Goal: Transaction & Acquisition: Purchase product/service

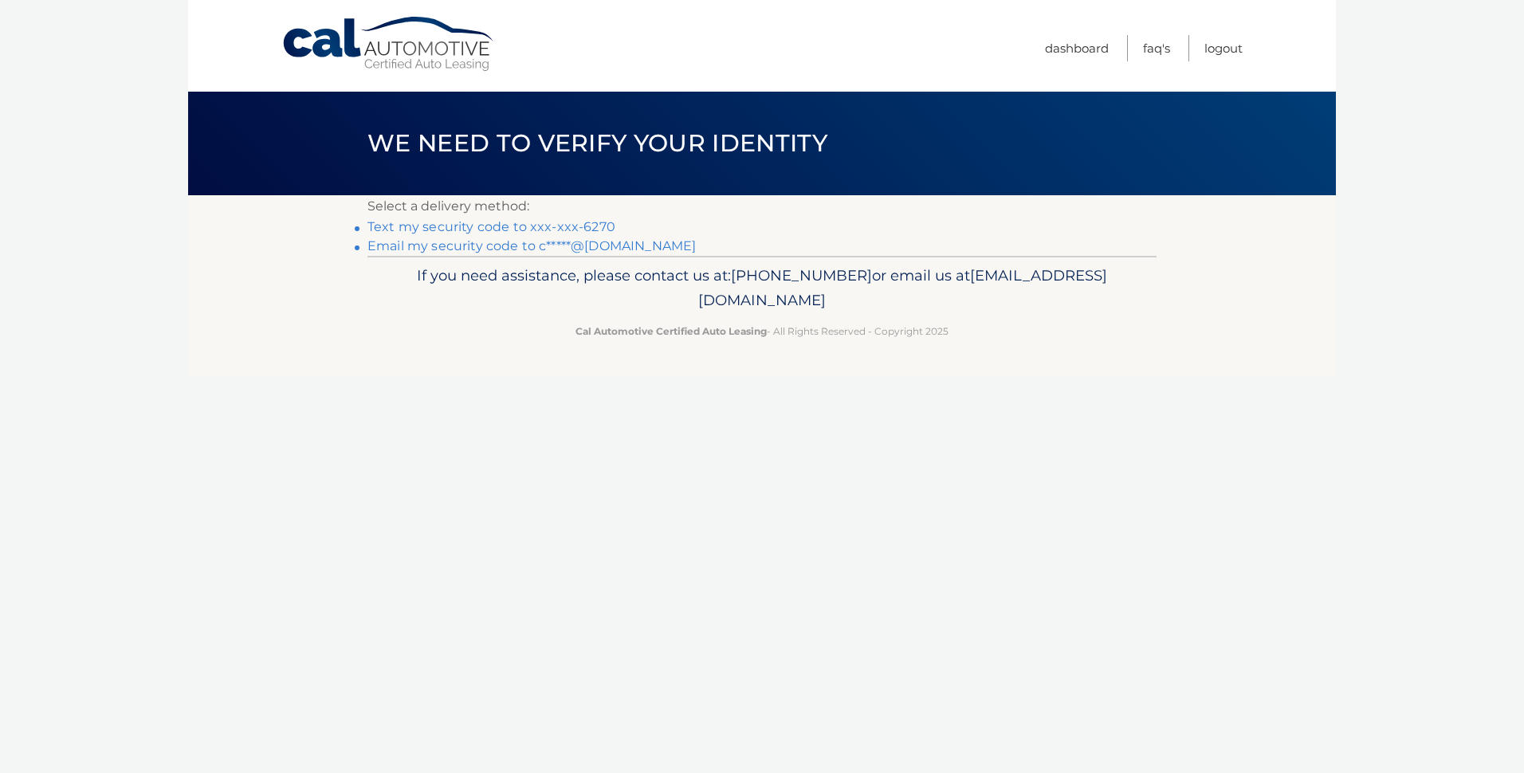
click at [573, 226] on link "Text my security code to xxx-xxx-6270" at bounding box center [491, 226] width 248 height 15
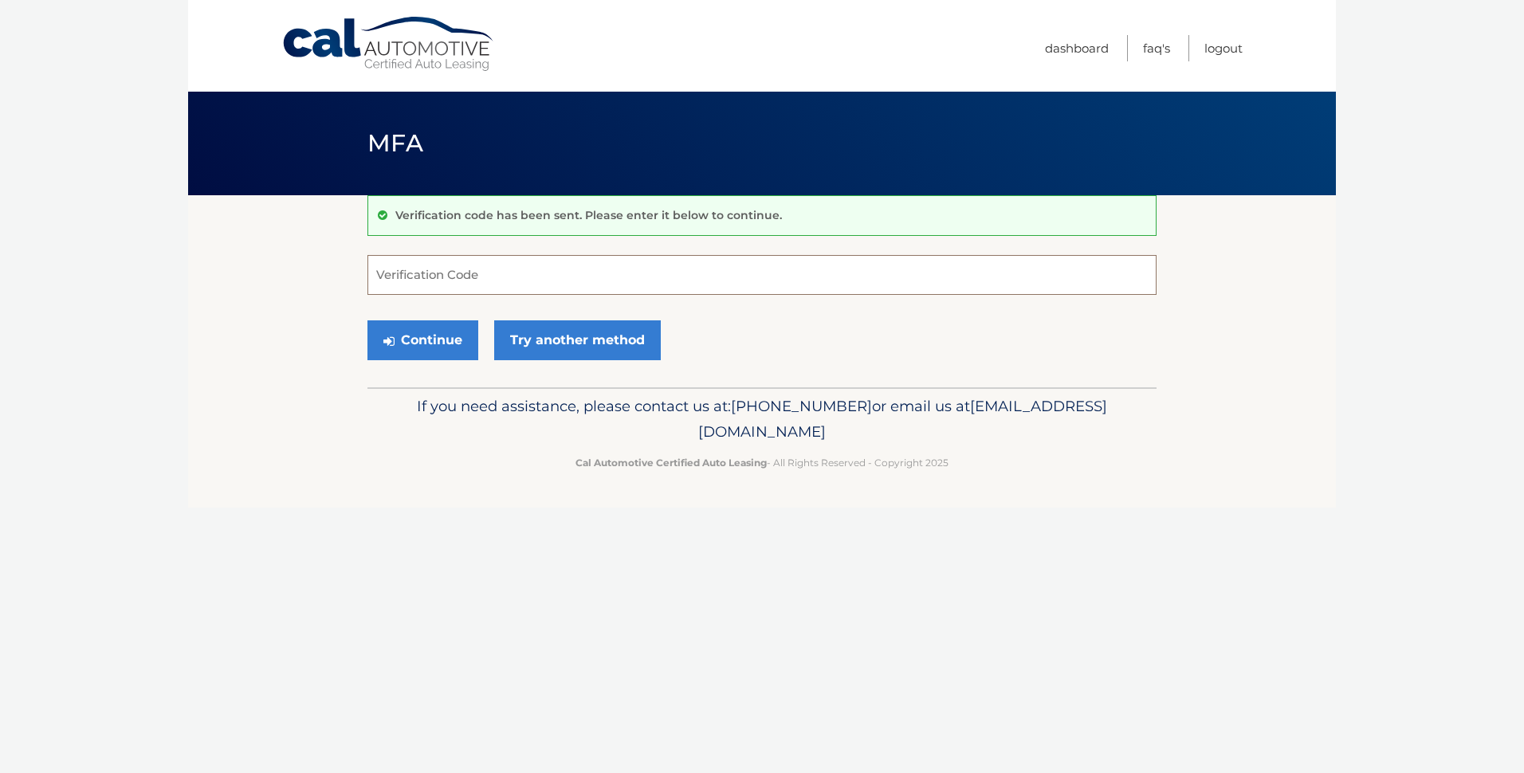
click at [456, 269] on input "Verification Code" at bounding box center [761, 275] width 789 height 40
type input "903480"
click at [376, 320] on button "Continue" at bounding box center [422, 340] width 111 height 40
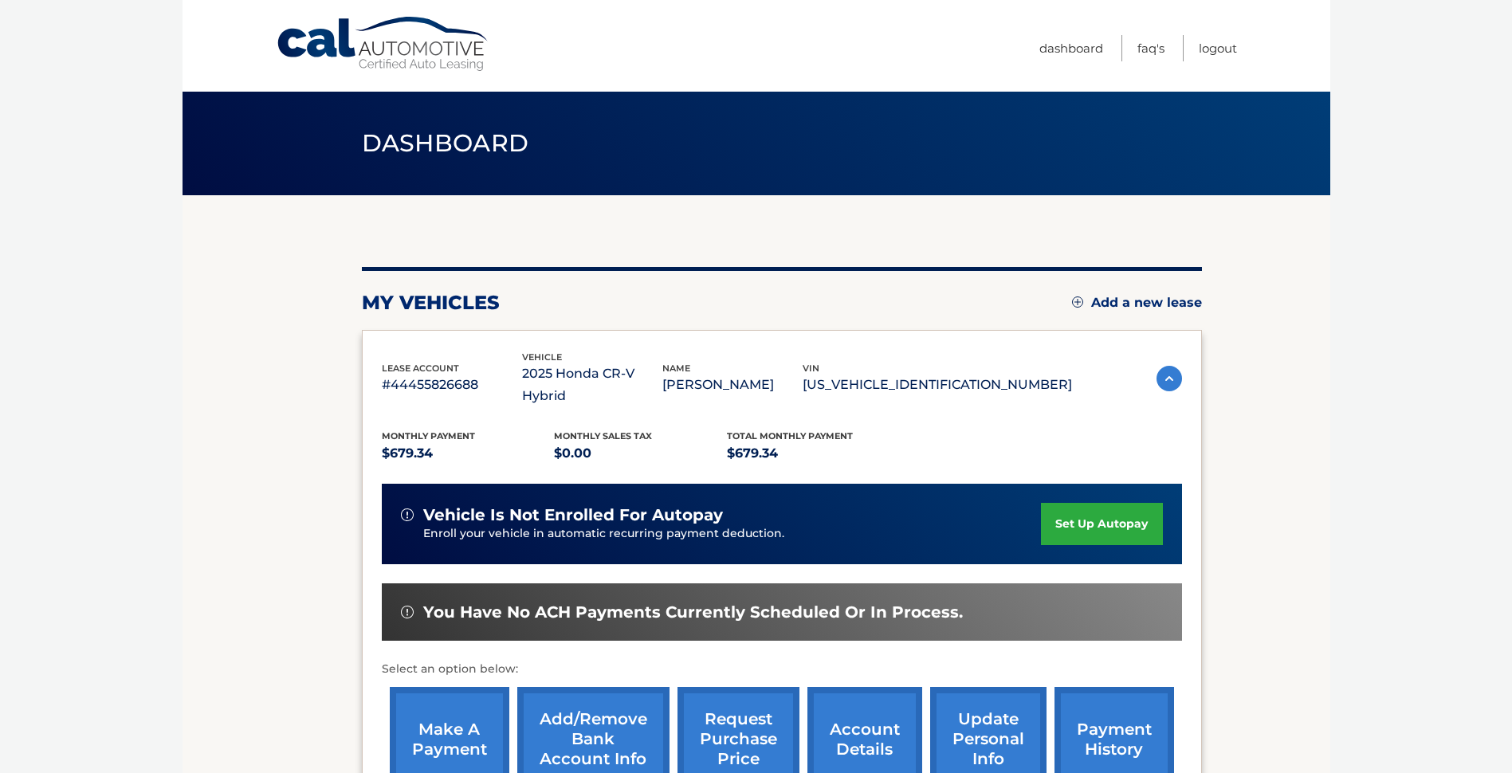
click at [453, 340] on div "lease account #44455826688 vehicle 2025 Honda CR-V Hybrid name [PERSON_NAME] vi…" at bounding box center [782, 575] width 840 height 490
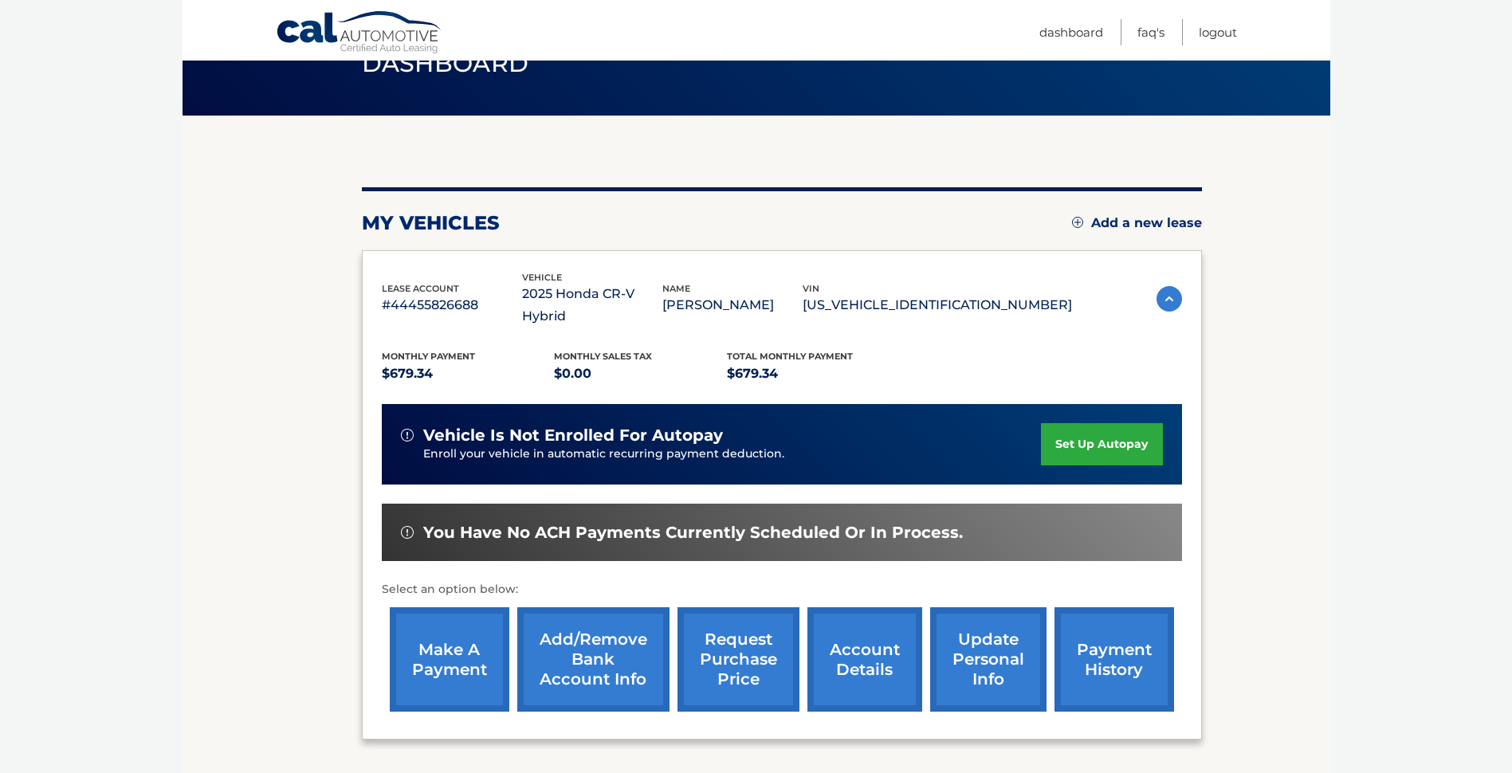
click at [443, 650] on link "make a payment" at bounding box center [450, 659] width 120 height 104
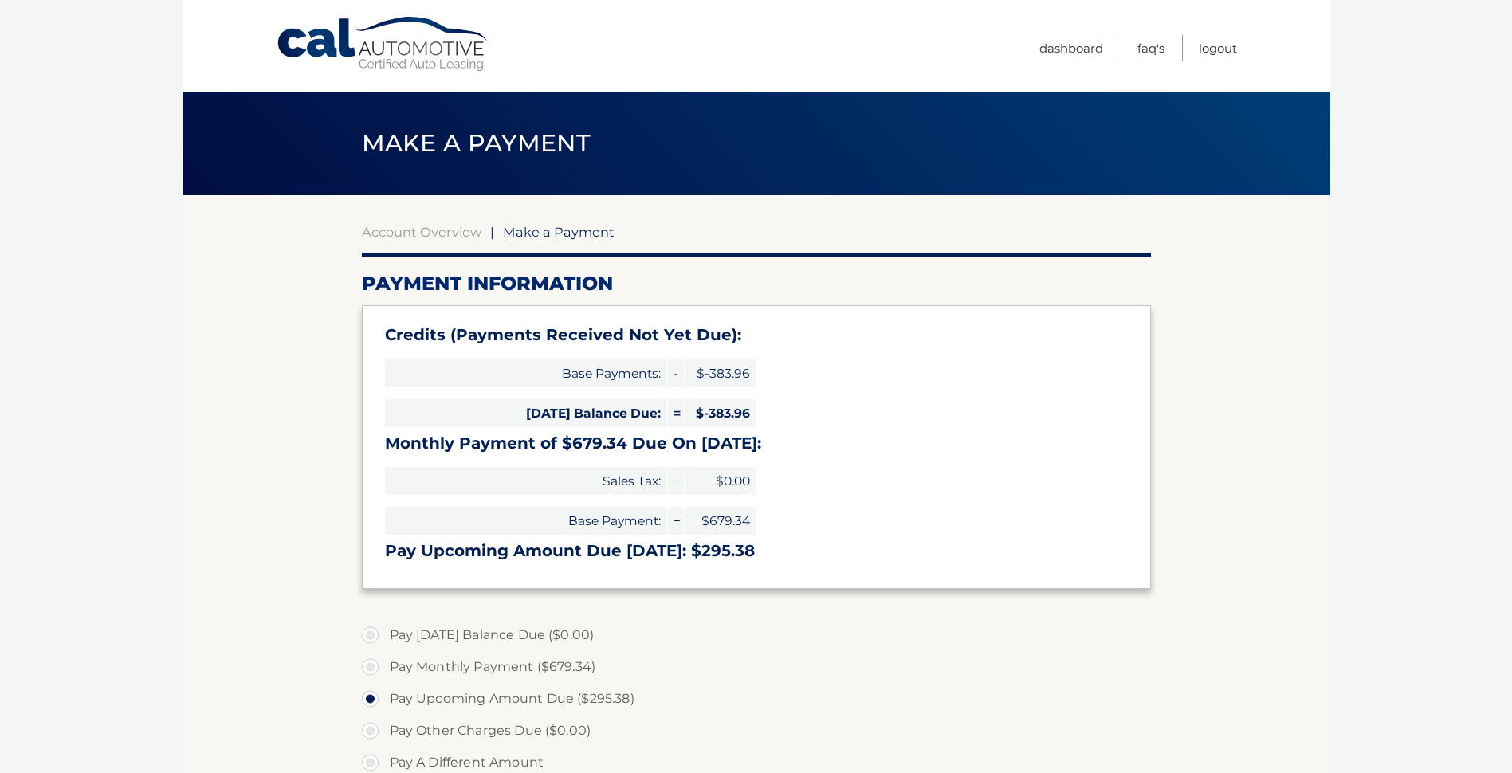
select select "OWZmYTg4NzMtZjdmMy00YTMxLWFlMzctNDBjZThlMTcwYzBk"
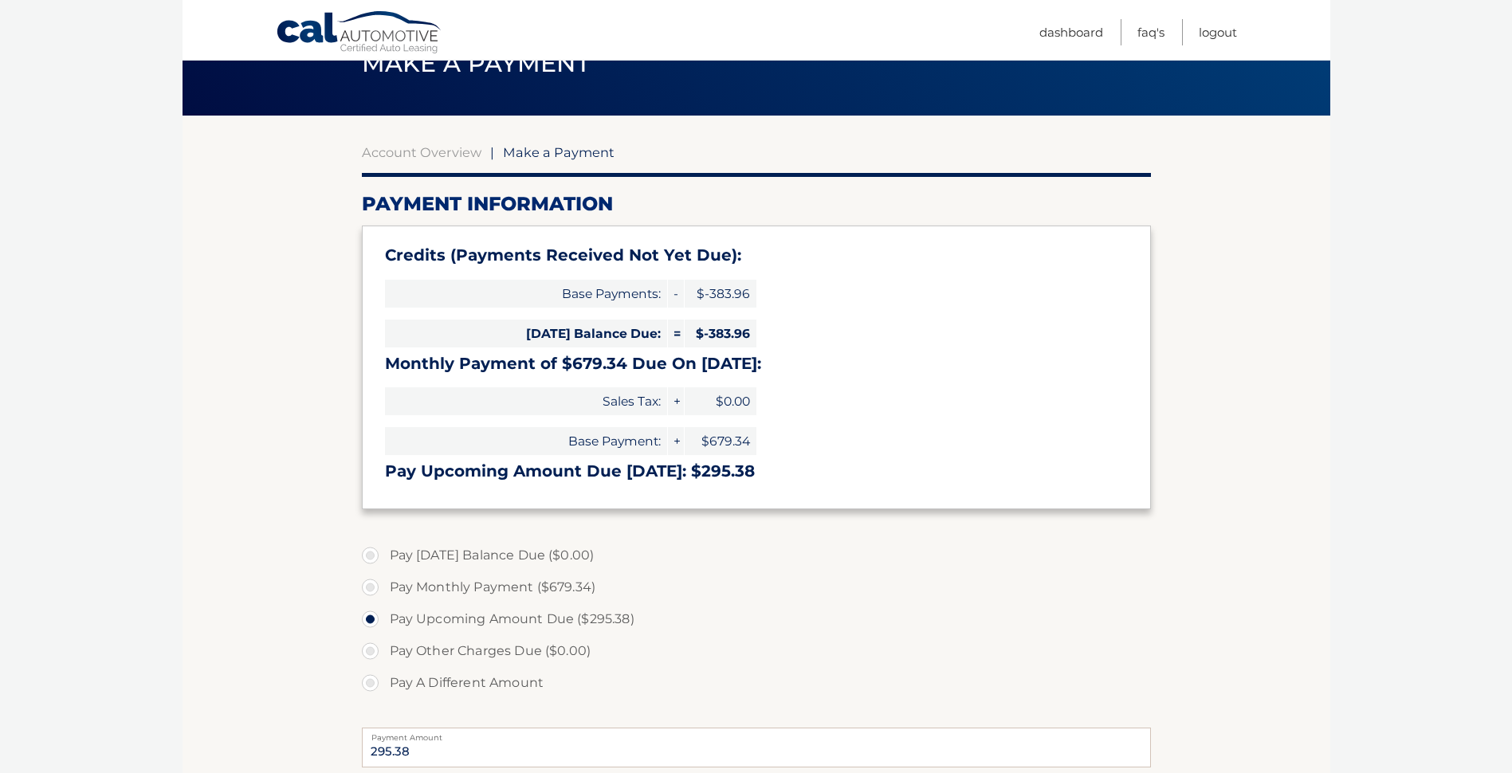
click at [375, 679] on label "Pay A Different Amount" at bounding box center [756, 683] width 789 height 32
click at [375, 679] on input "Pay A Different Amount" at bounding box center [376, 680] width 16 height 26
radio input "true"
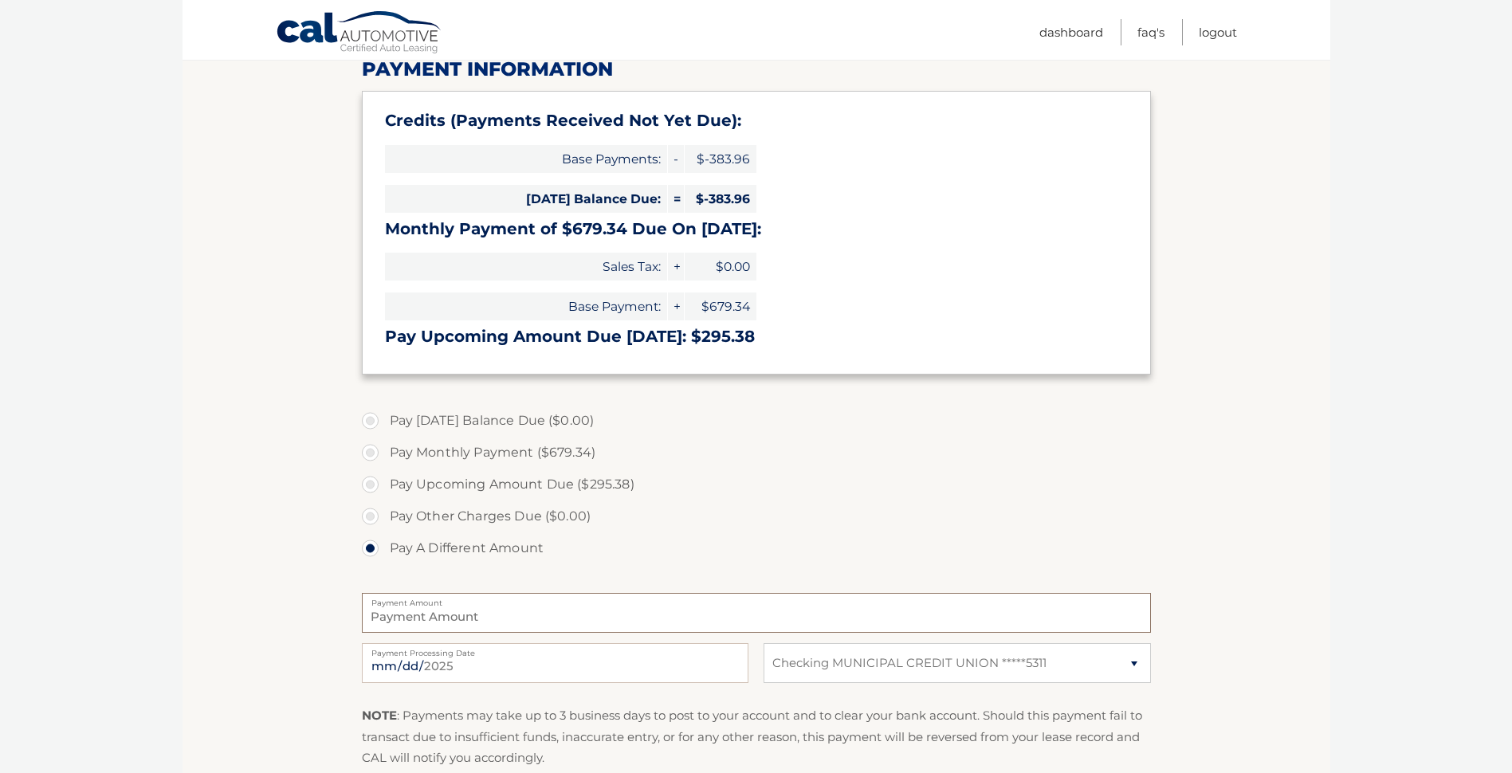
scroll to position [239, 0]
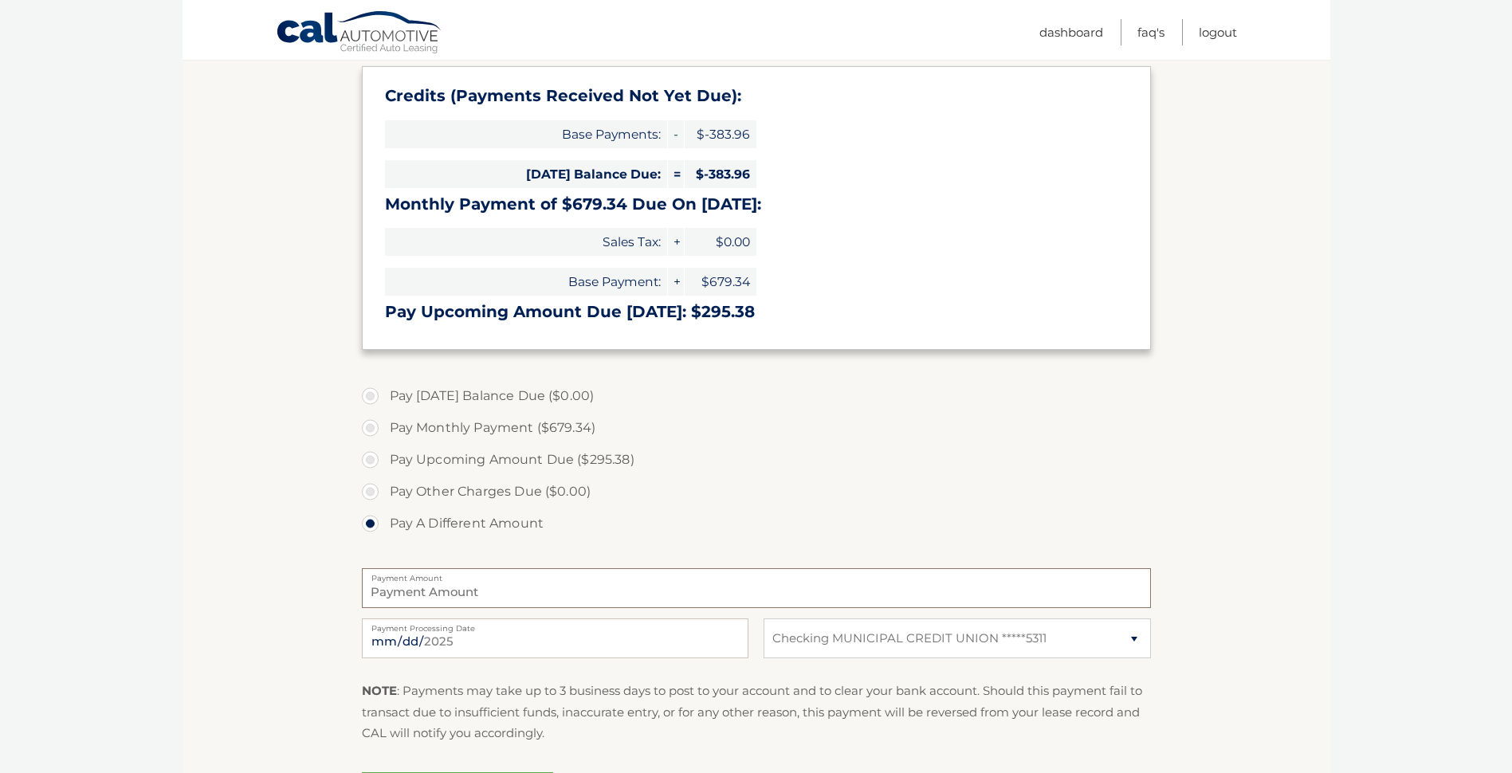
click at [408, 595] on input "Payment Amount" at bounding box center [756, 588] width 789 height 40
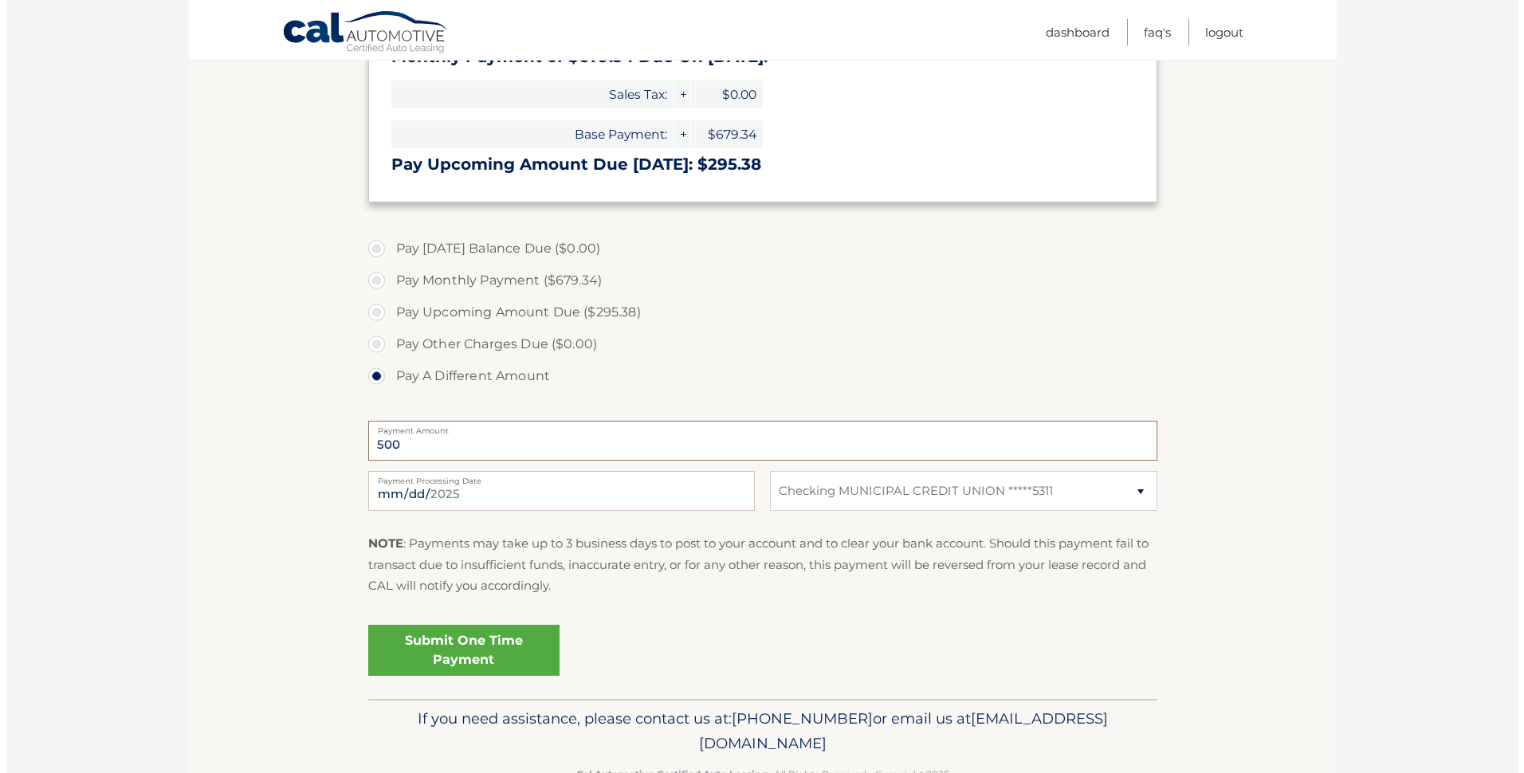
scroll to position [399, 0]
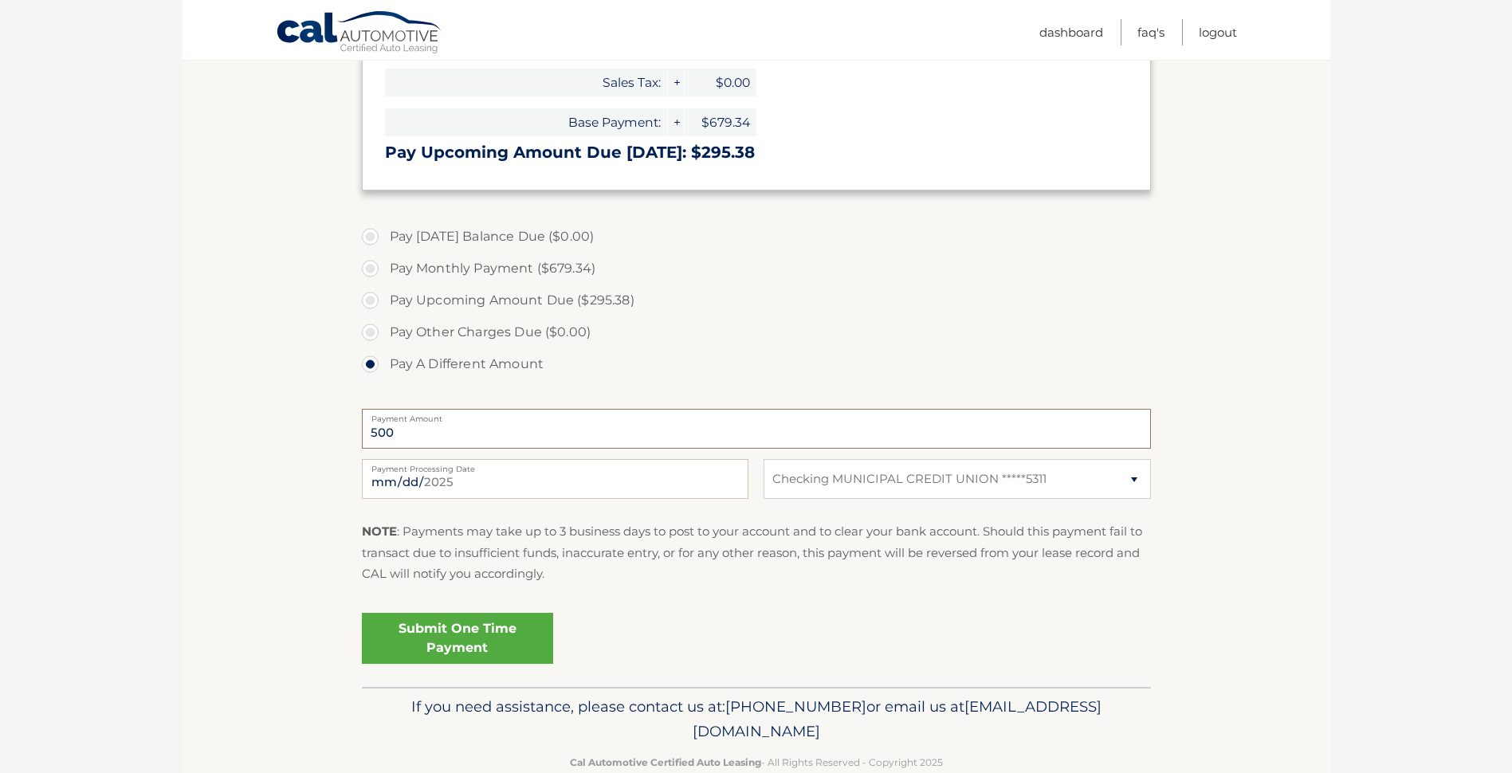
type input "500"
click at [475, 633] on link "Submit One Time Payment" at bounding box center [457, 638] width 191 height 51
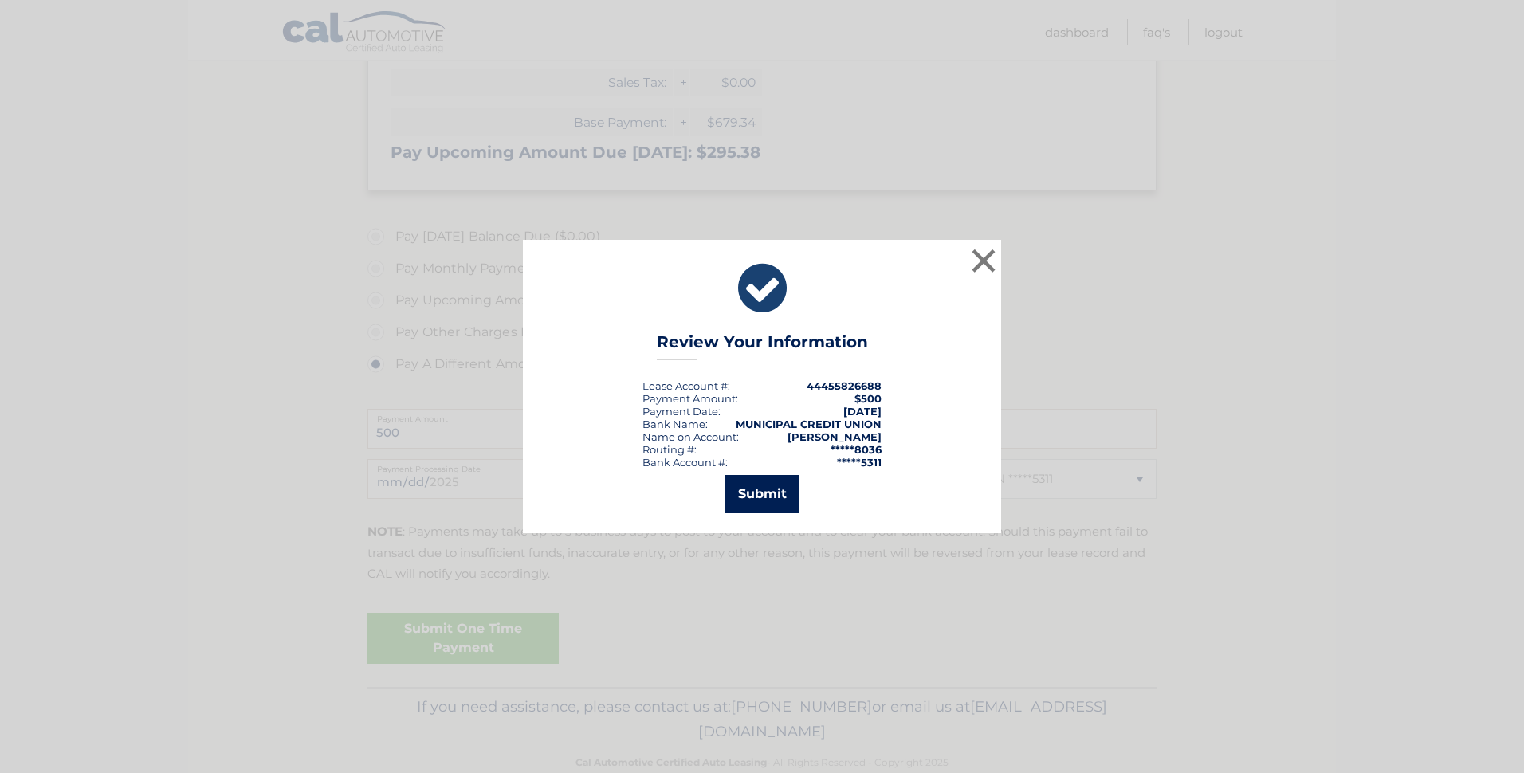
click at [748, 493] on button "Submit" at bounding box center [762, 494] width 74 height 38
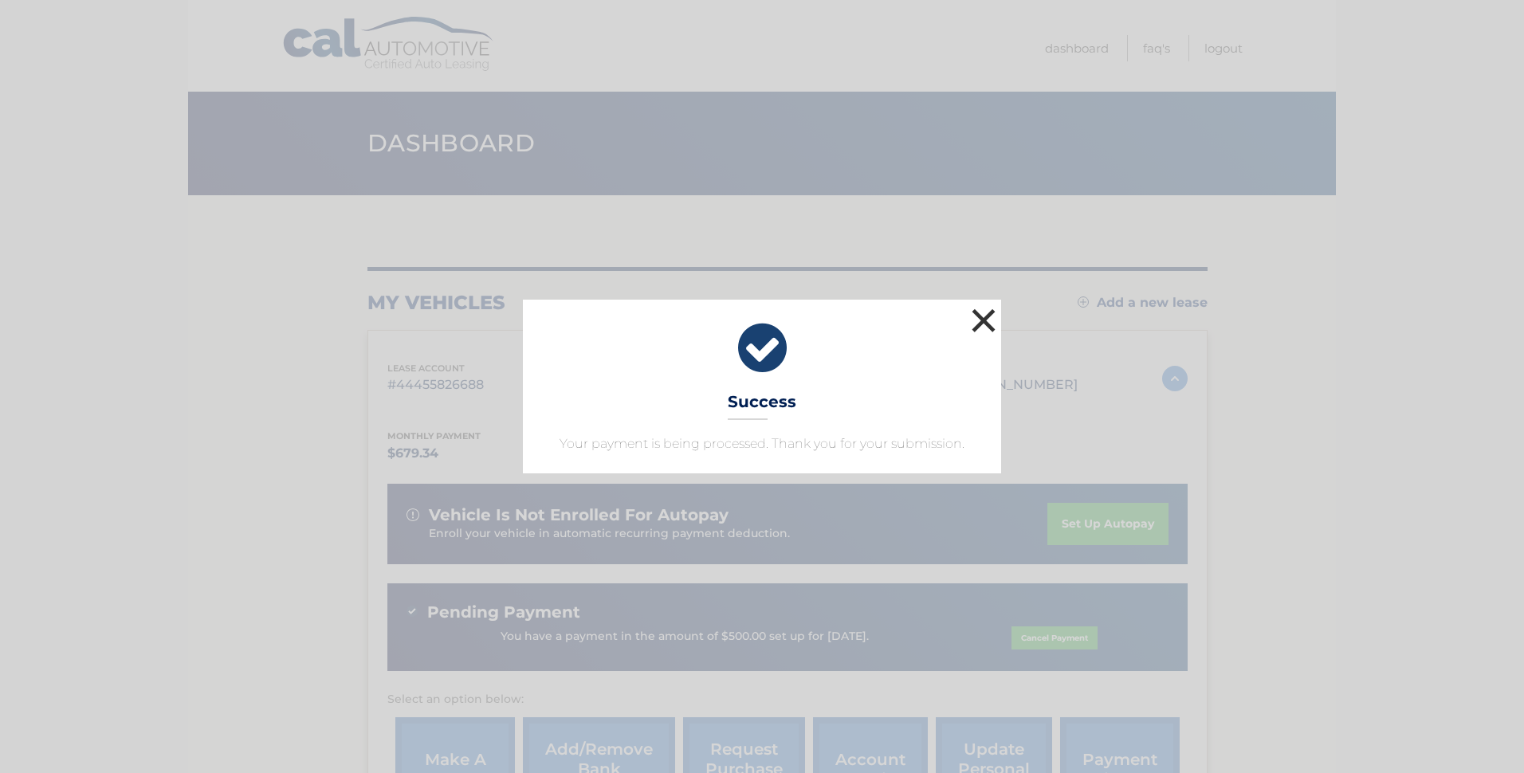
click at [975, 321] on button "×" at bounding box center [984, 320] width 32 height 32
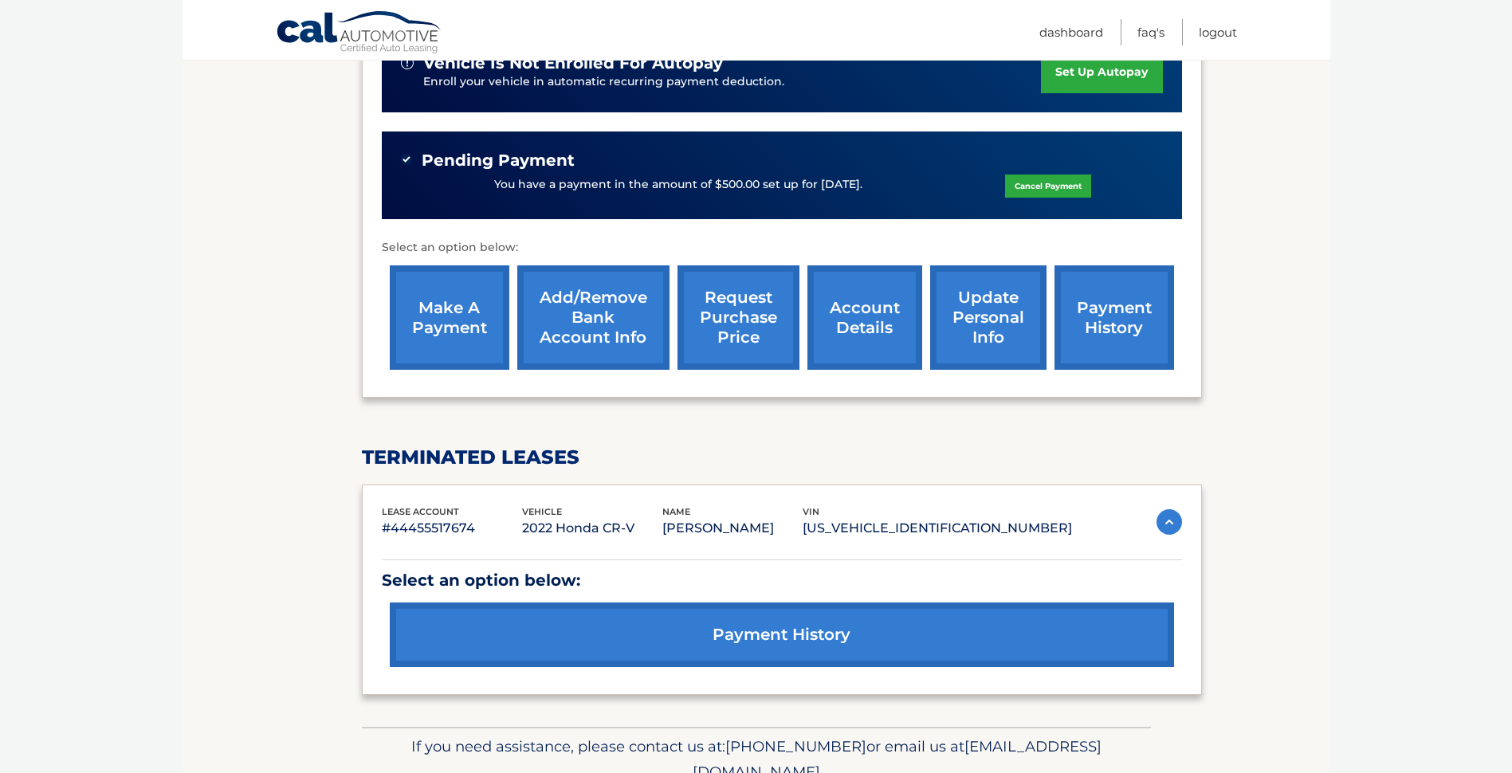
scroll to position [505, 0]
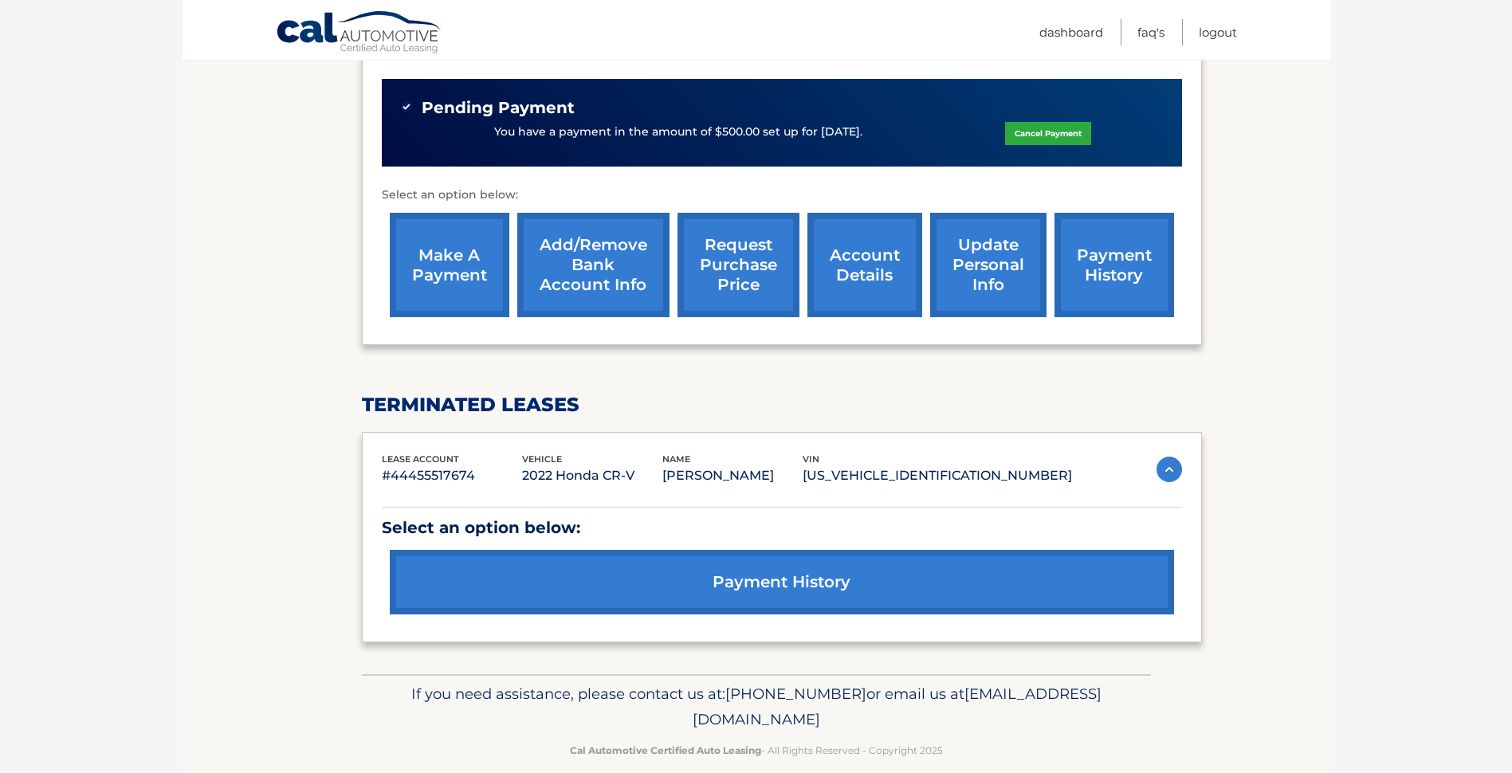
click at [1170, 457] on img at bounding box center [1169, 470] width 26 height 26
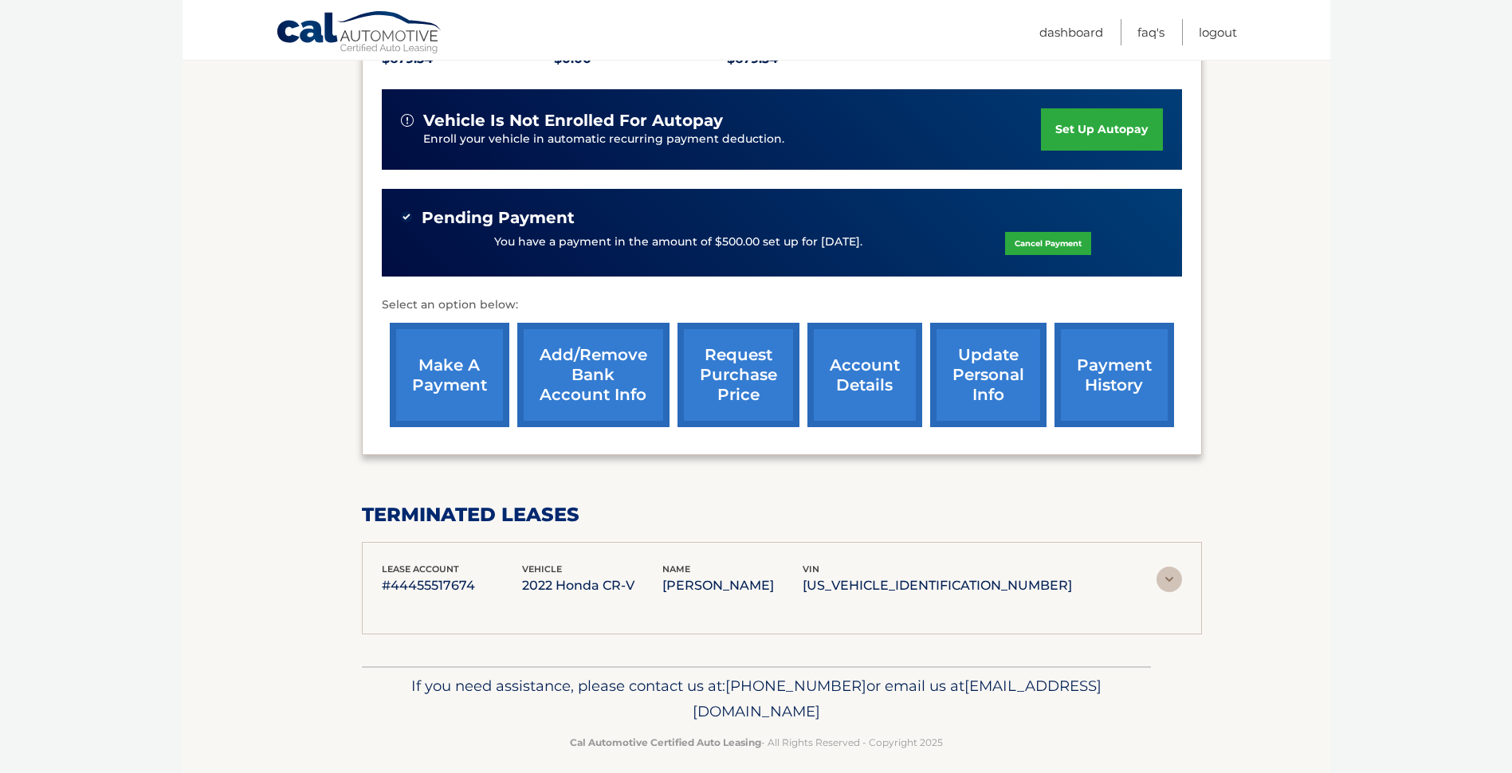
scroll to position [369, 0]
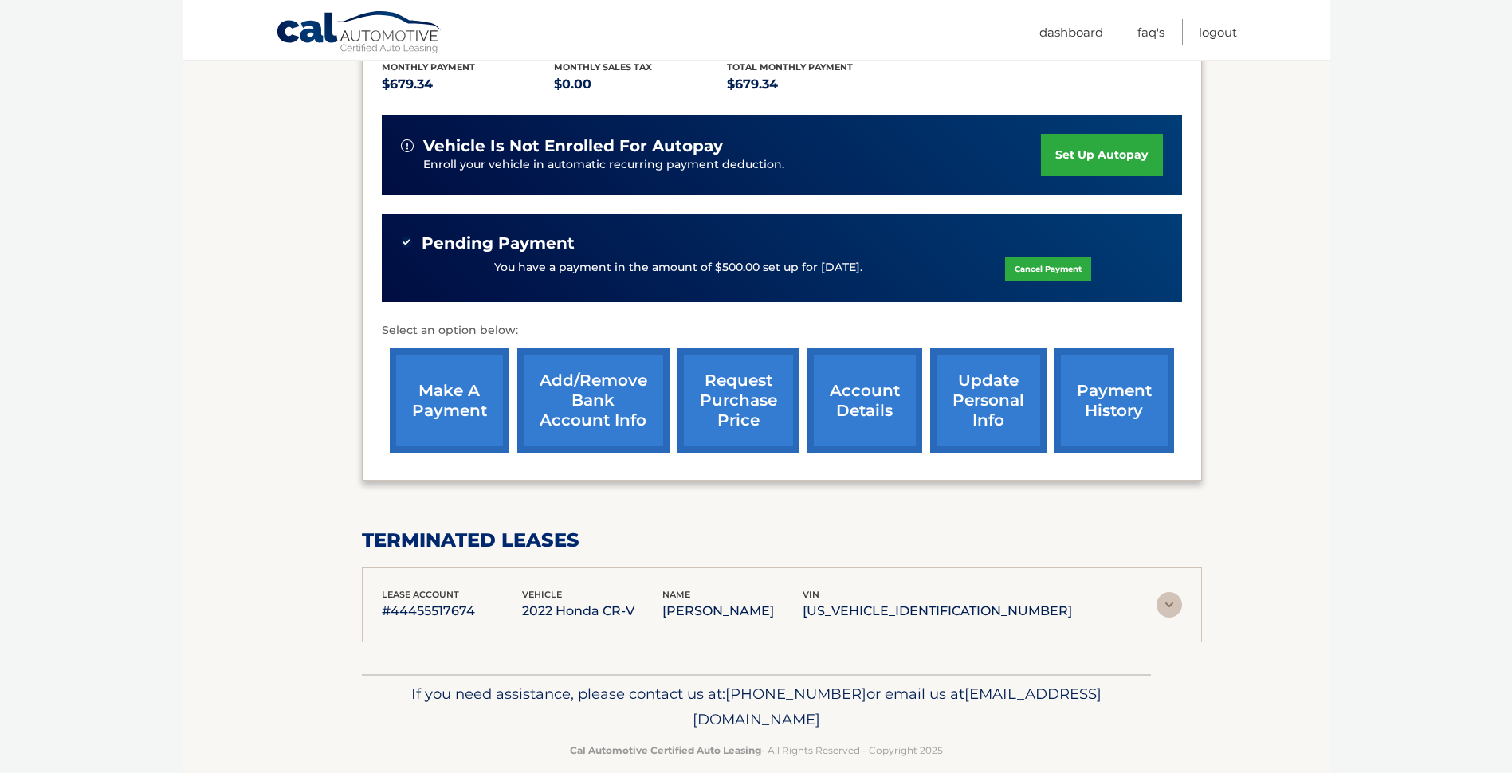
click at [1171, 592] on img at bounding box center [1169, 605] width 26 height 26
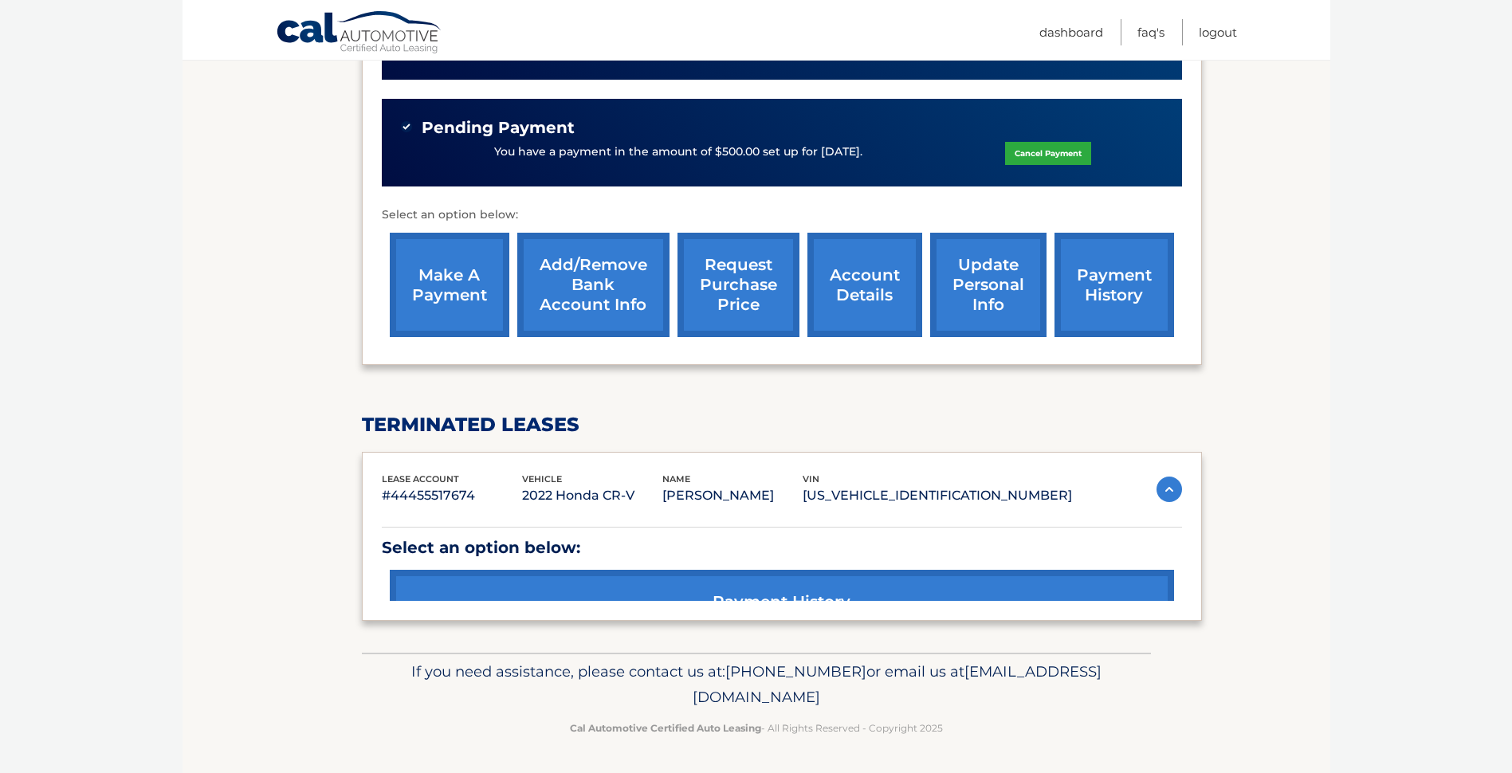
scroll to position [505, 0]
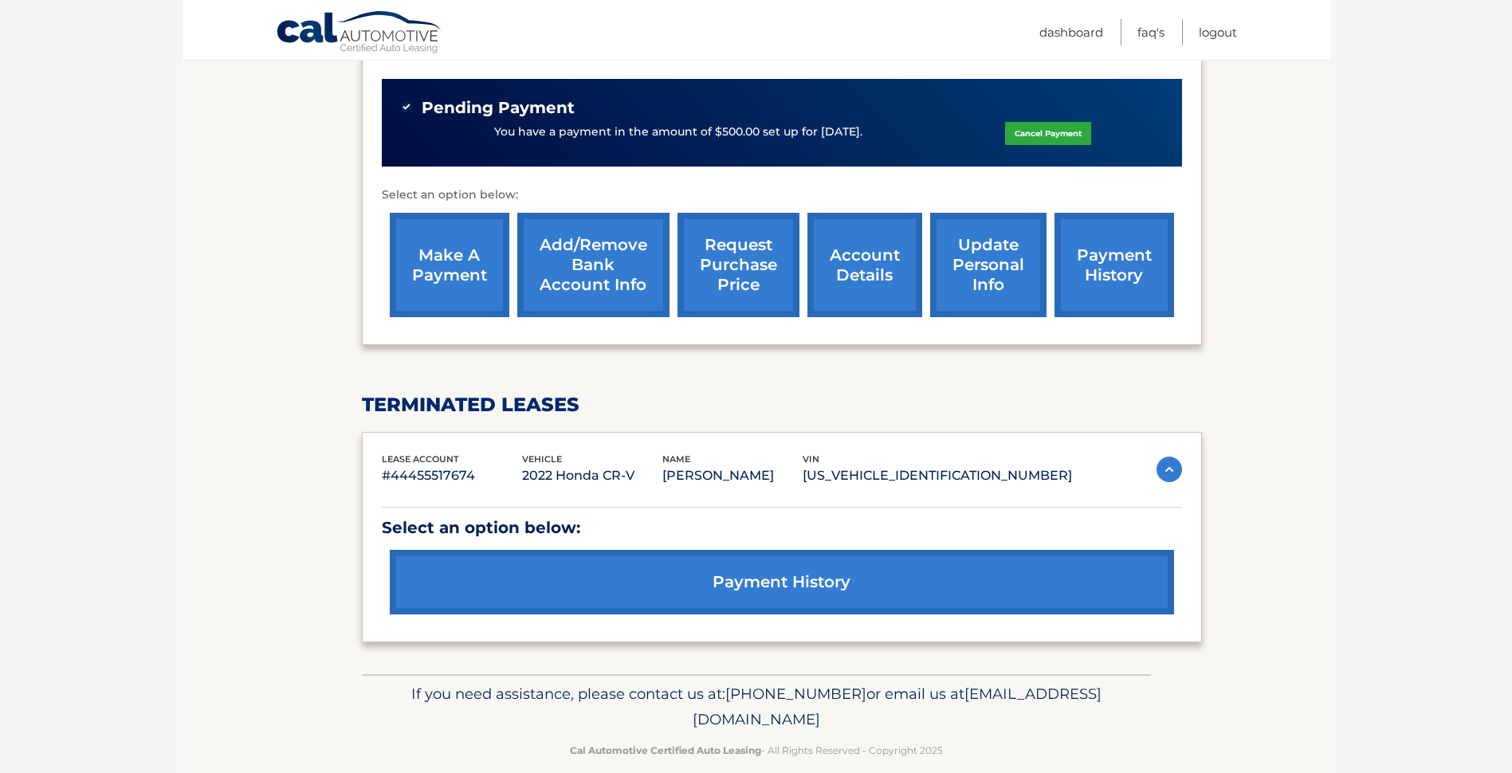
click at [833, 553] on link "payment history" at bounding box center [782, 582] width 784 height 65
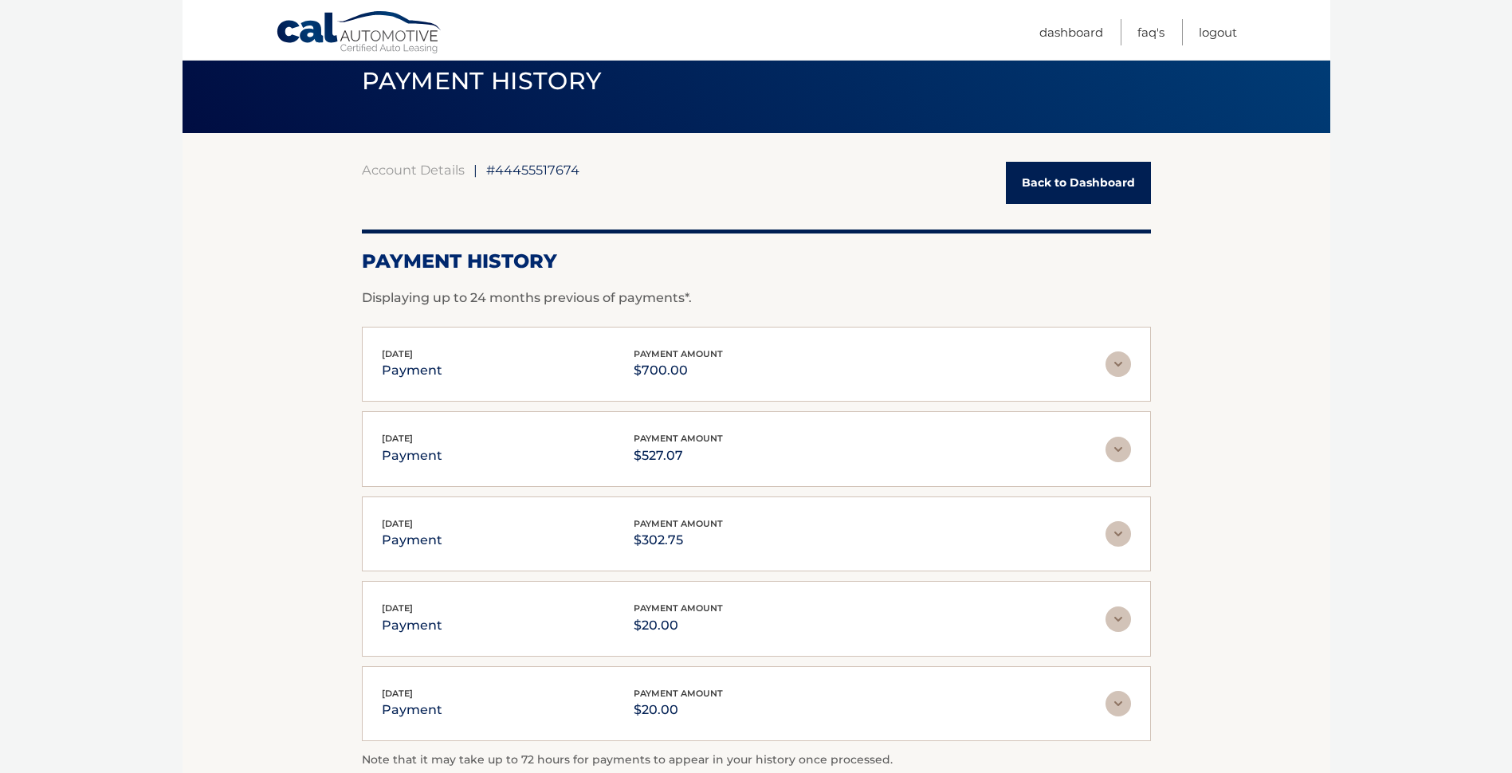
scroll to position [80, 0]
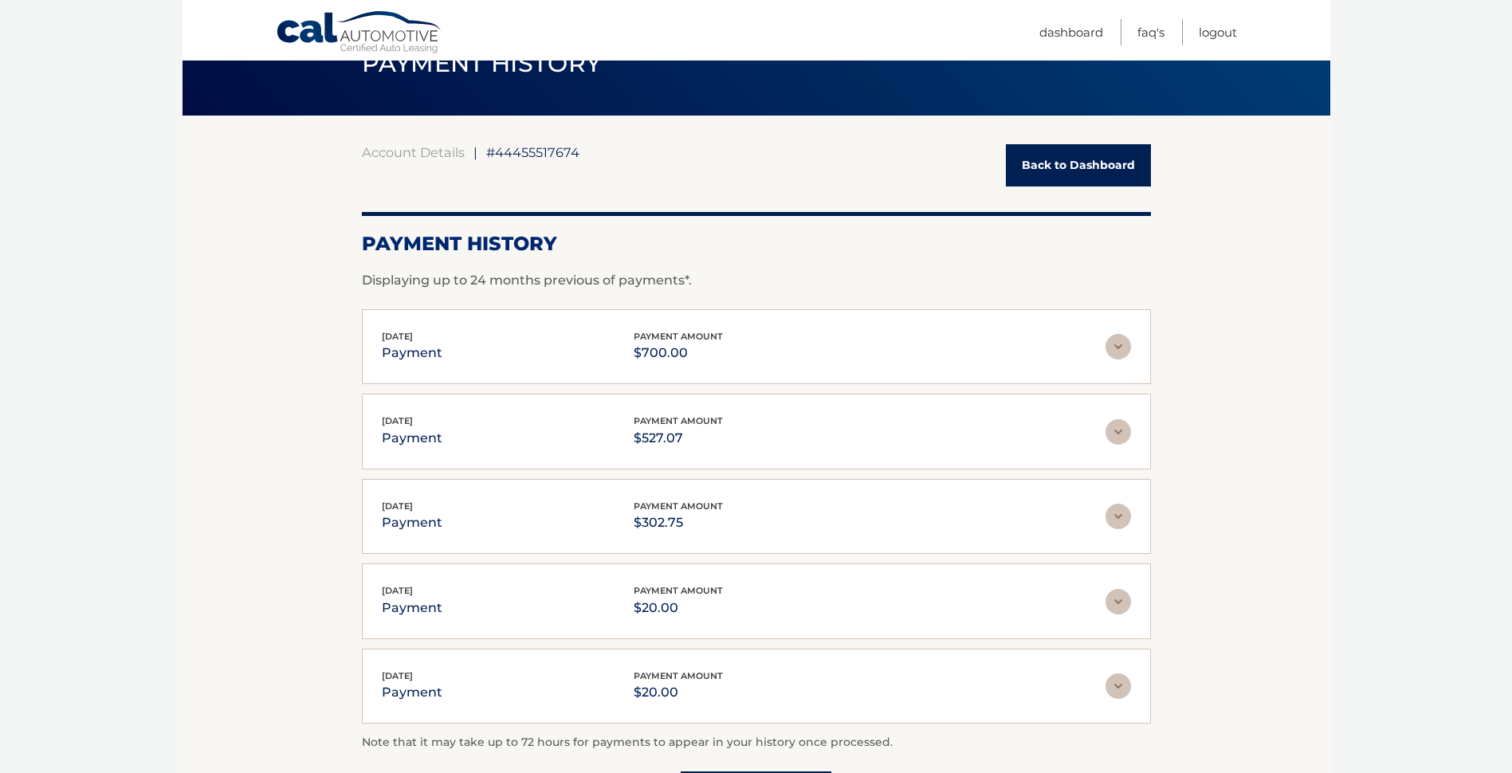
click at [1121, 344] on img at bounding box center [1118, 347] width 26 height 26
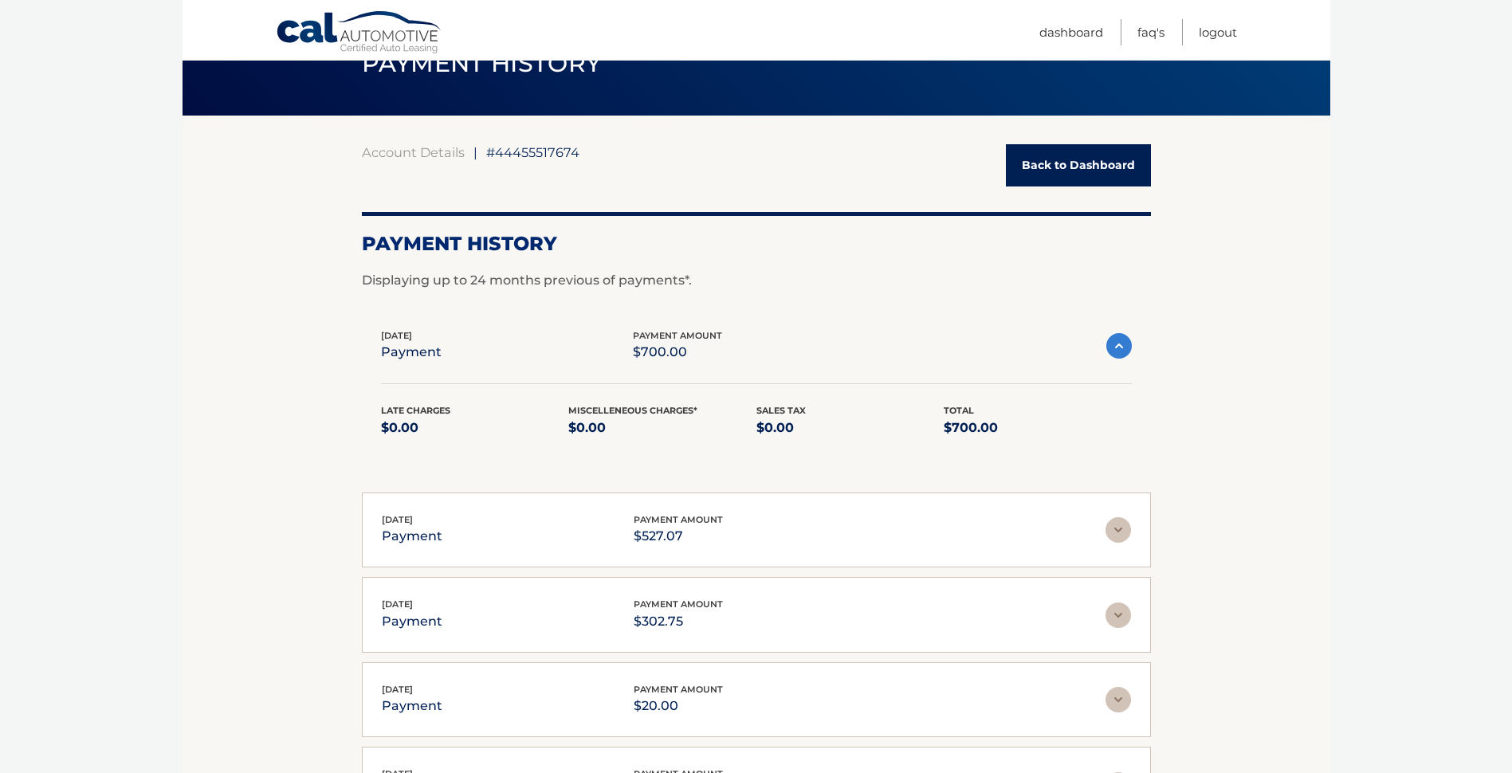
click at [1119, 530] on img at bounding box center [1118, 530] width 26 height 26
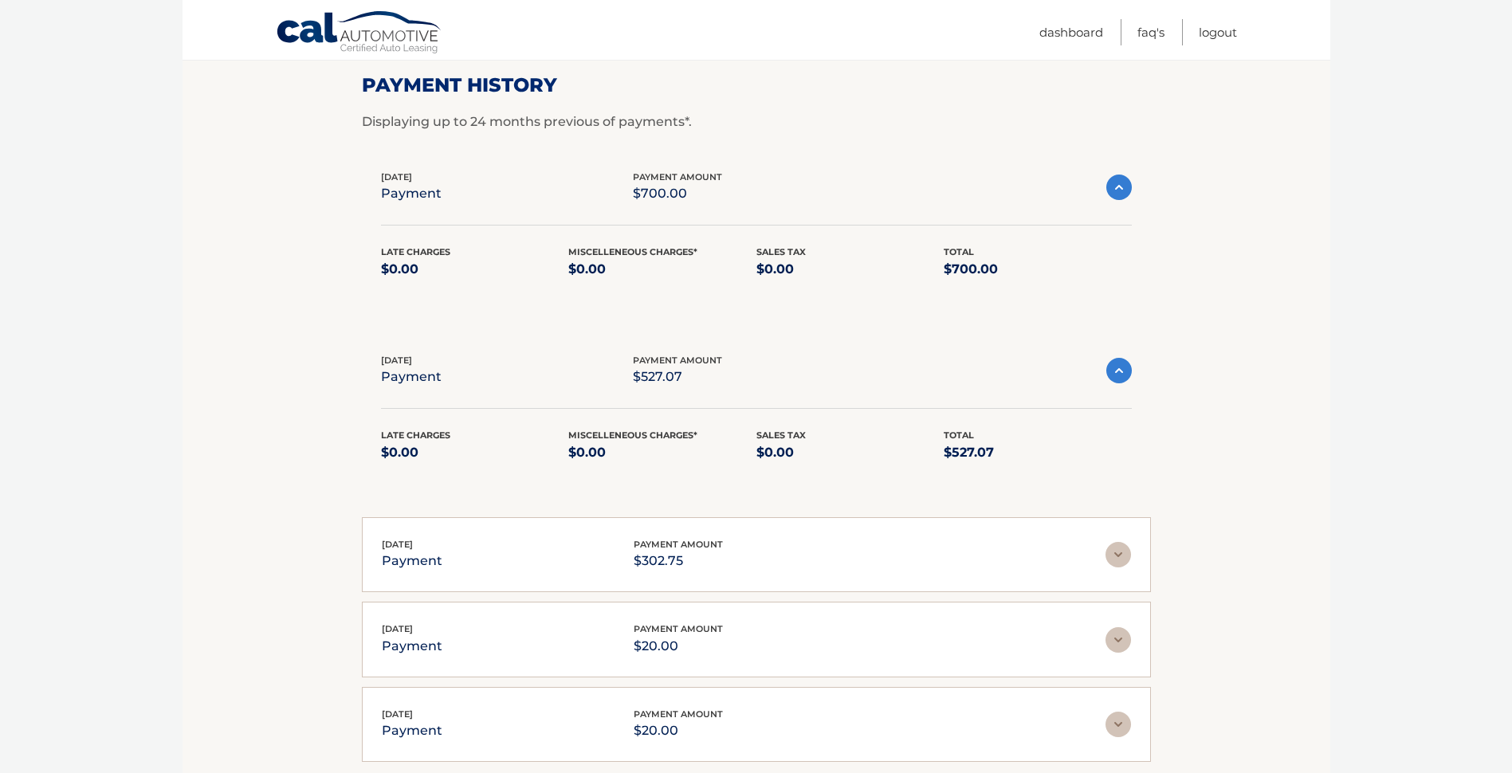
scroll to position [239, 0]
click at [1109, 552] on img at bounding box center [1118, 554] width 26 height 26
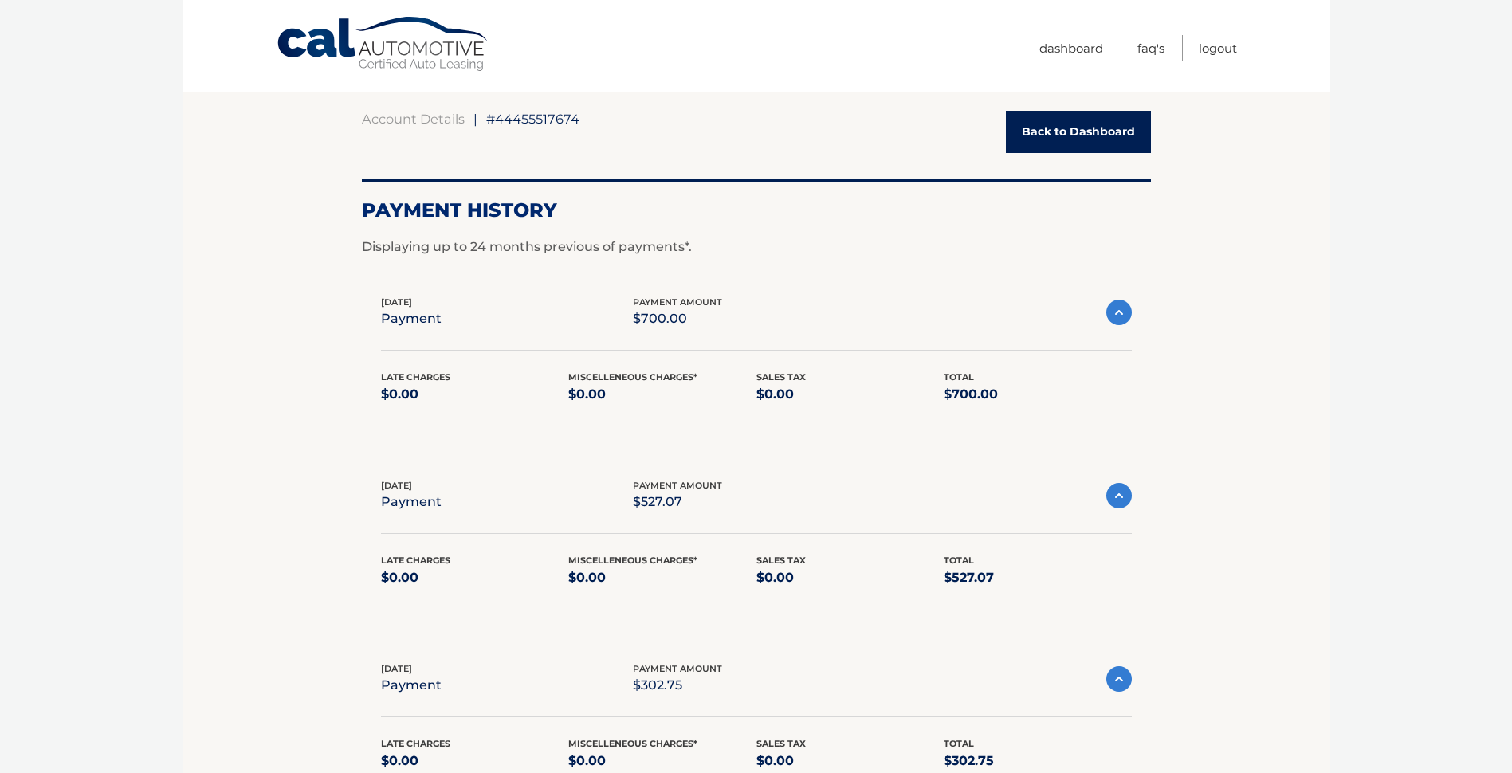
scroll to position [0, 0]
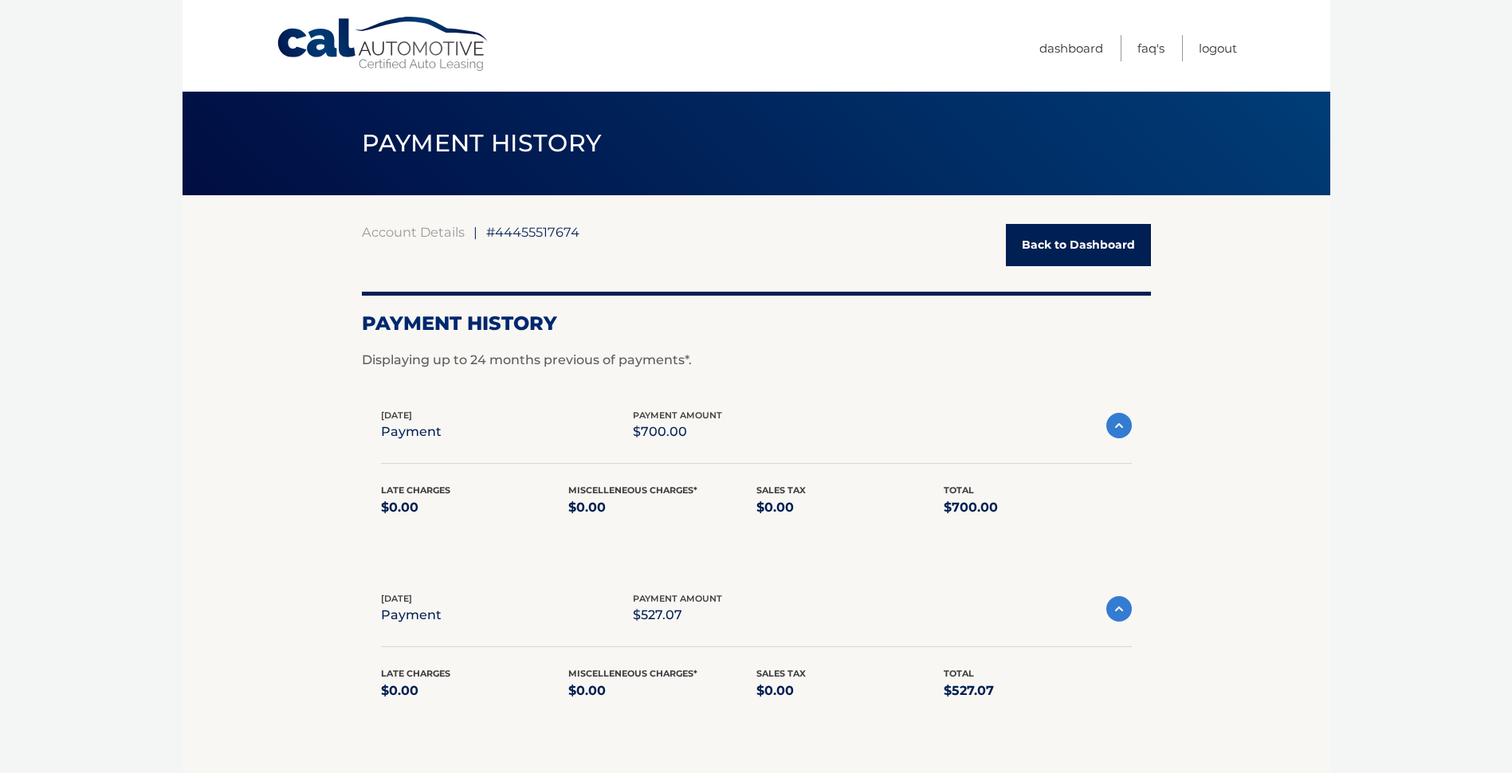
click at [1052, 232] on link "Back to Dashboard" at bounding box center [1078, 245] width 145 height 42
click at [1052, 244] on link "Back to Dashboard" at bounding box center [1078, 245] width 145 height 42
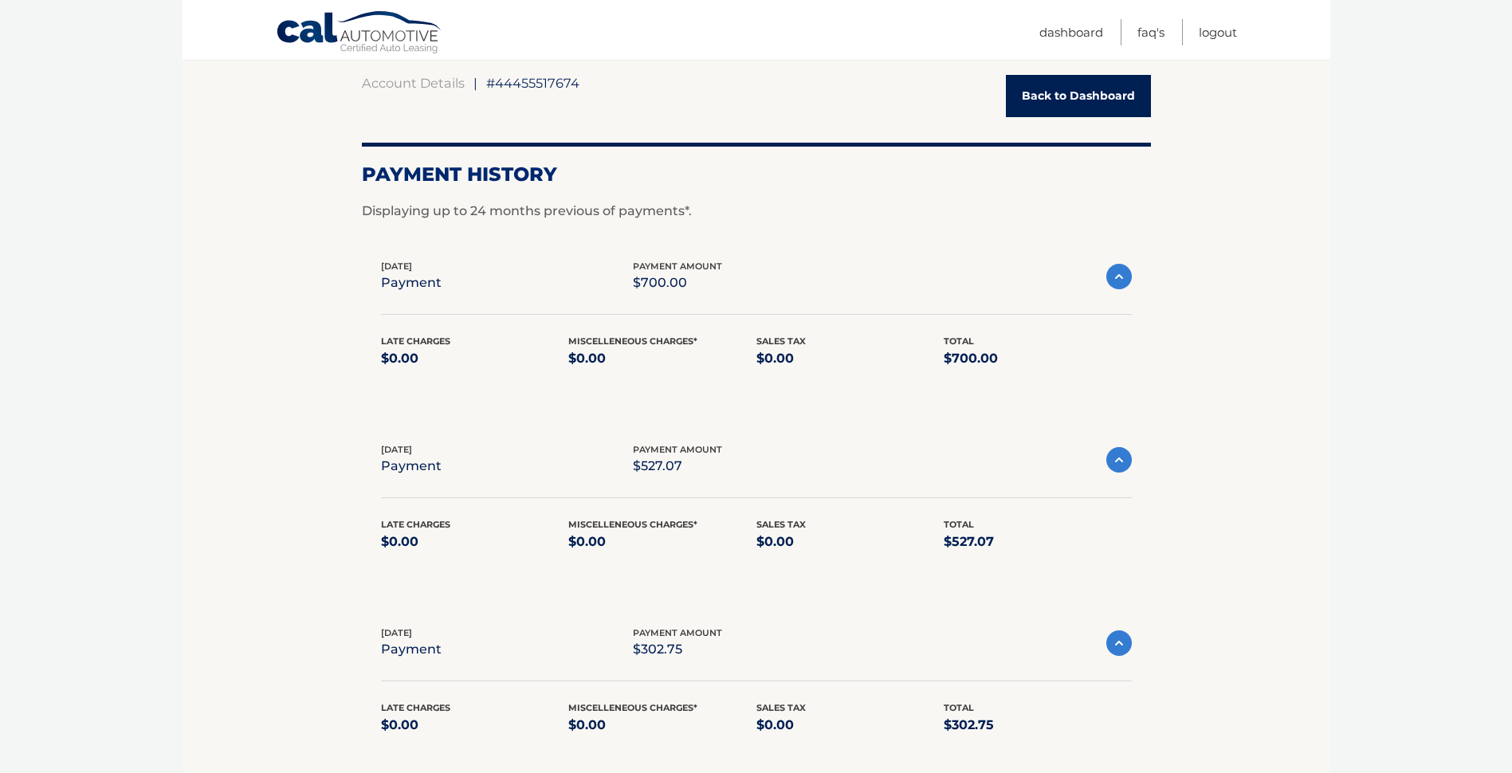
scroll to position [247, 0]
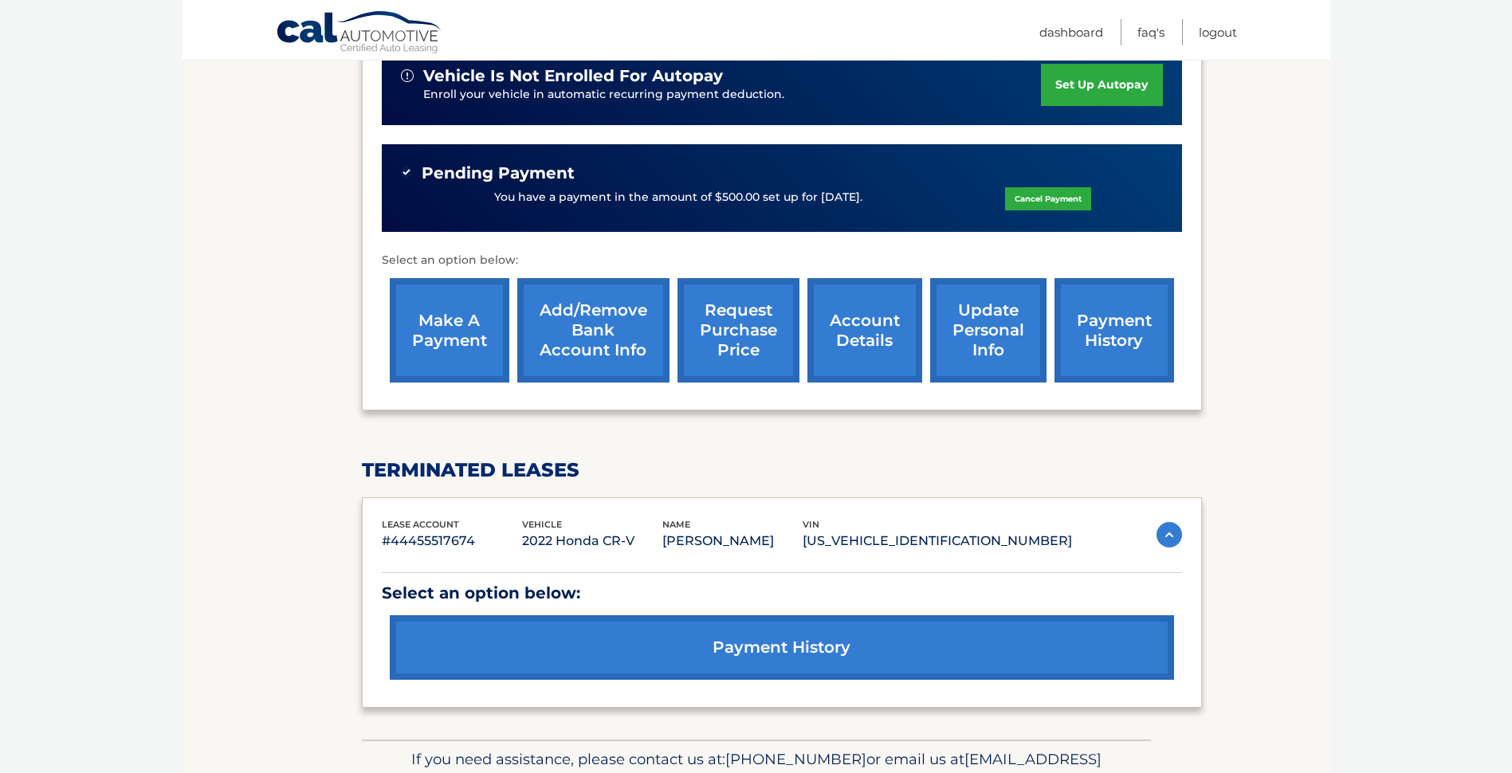
scroll to position [265, 0]
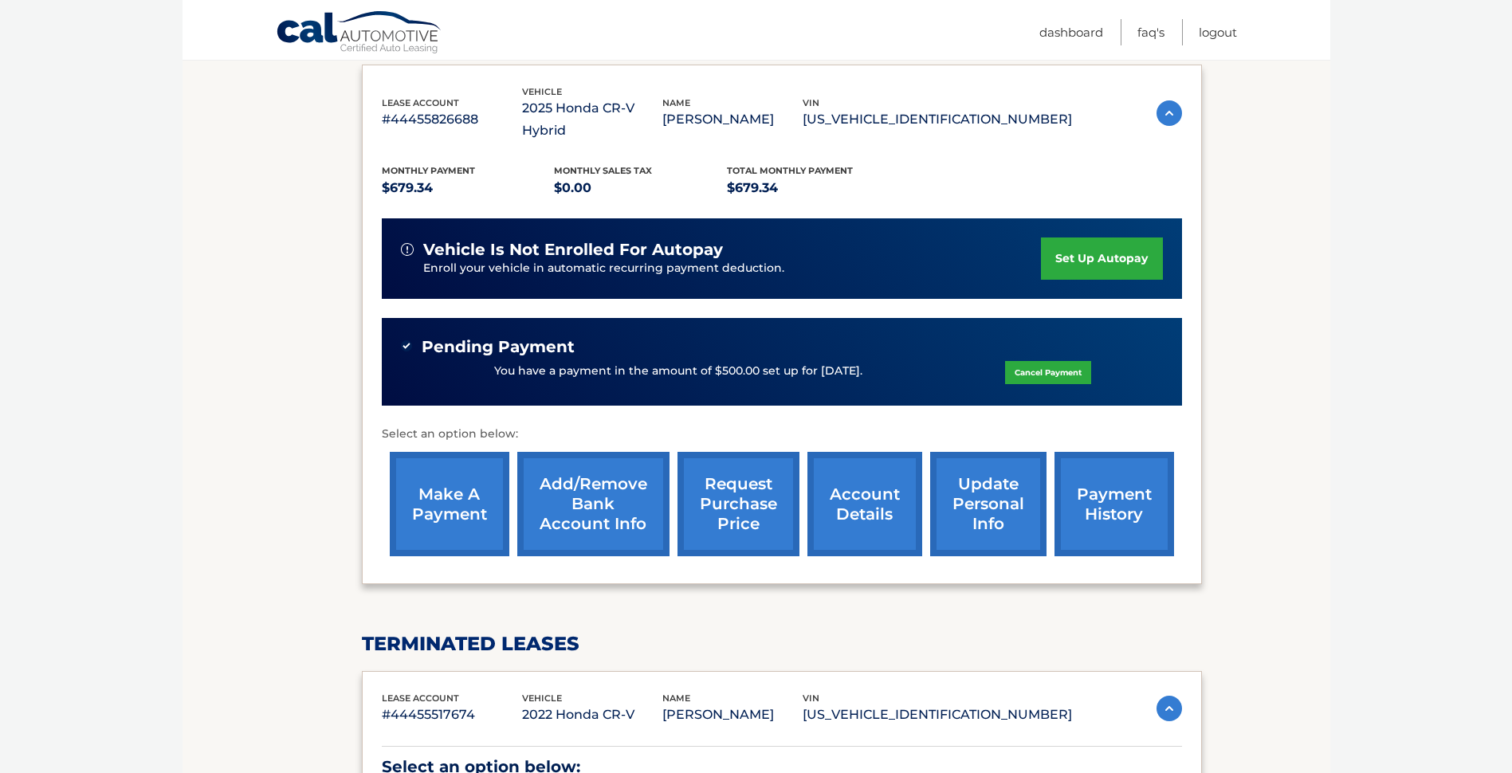
click at [1103, 474] on link "payment history" at bounding box center [1114, 504] width 120 height 104
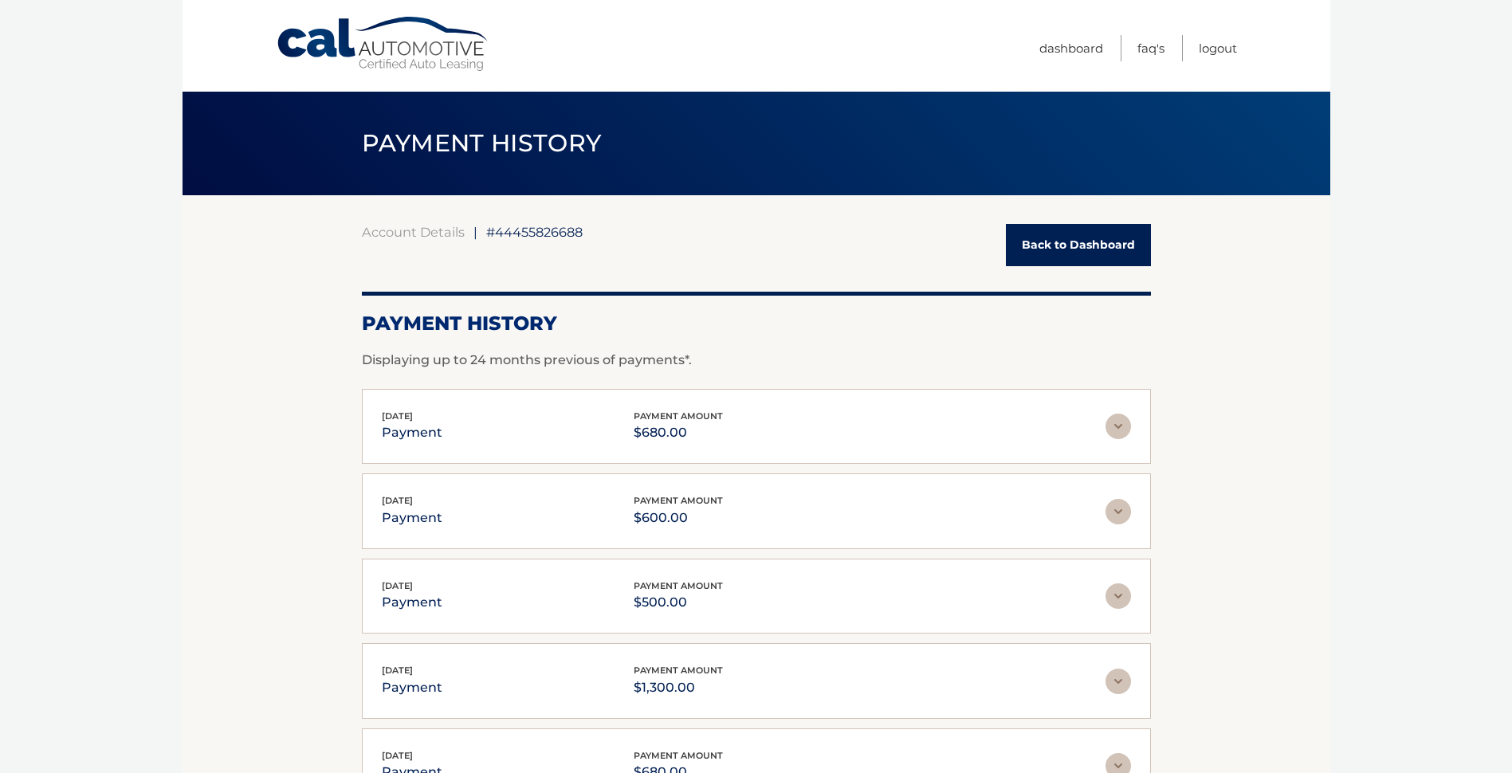
click at [1122, 423] on img at bounding box center [1118, 427] width 26 height 26
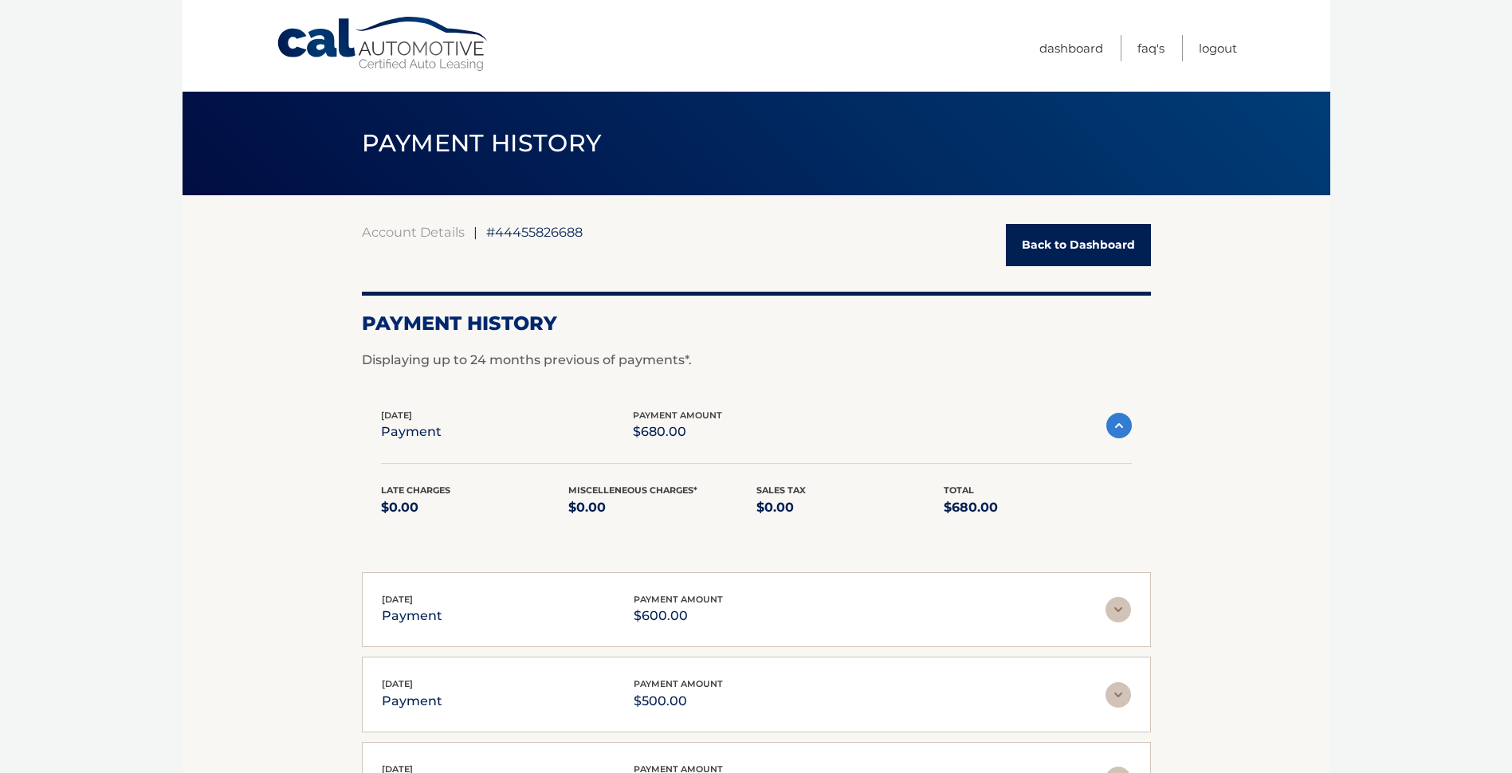
click at [1118, 601] on img at bounding box center [1118, 610] width 26 height 26
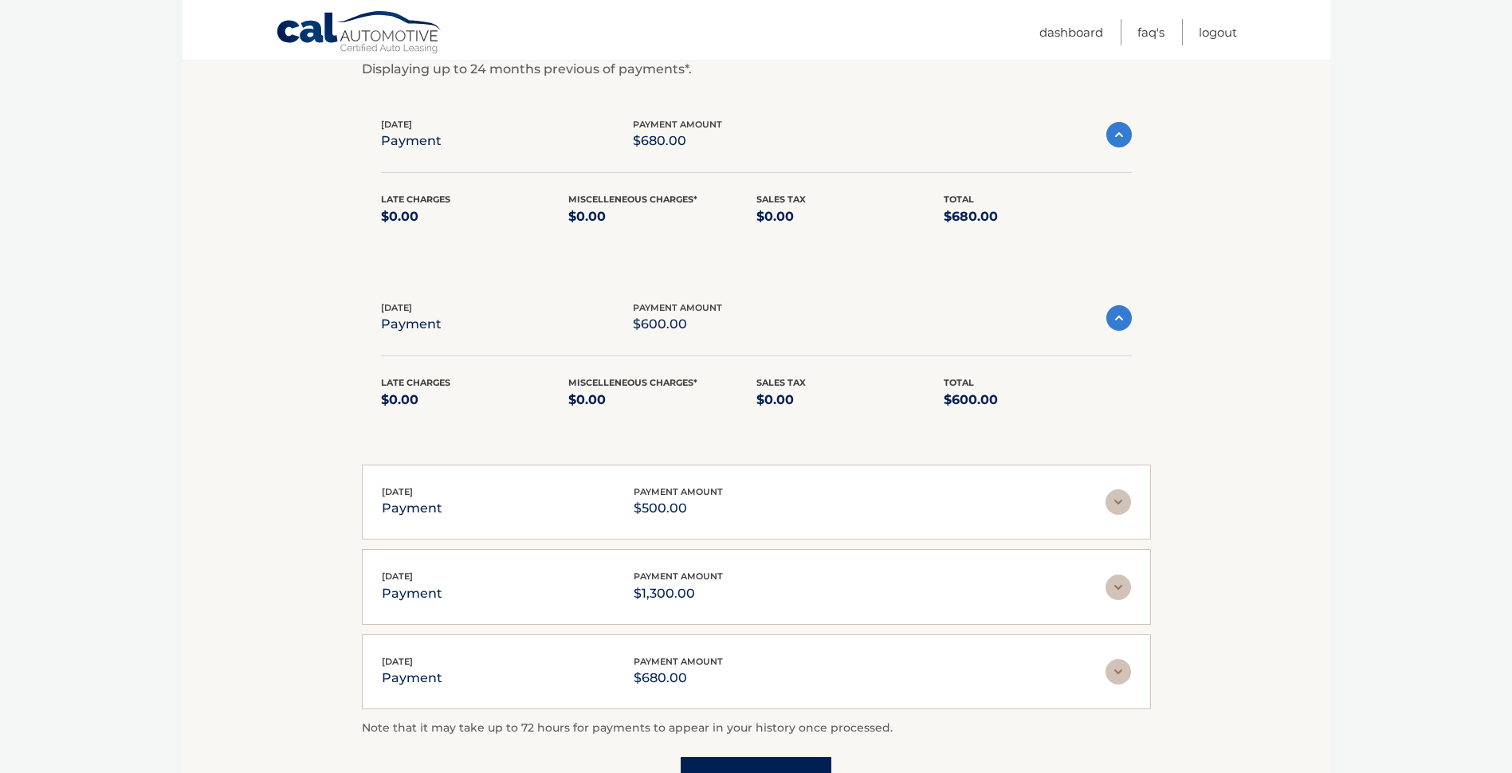
scroll to position [319, 0]
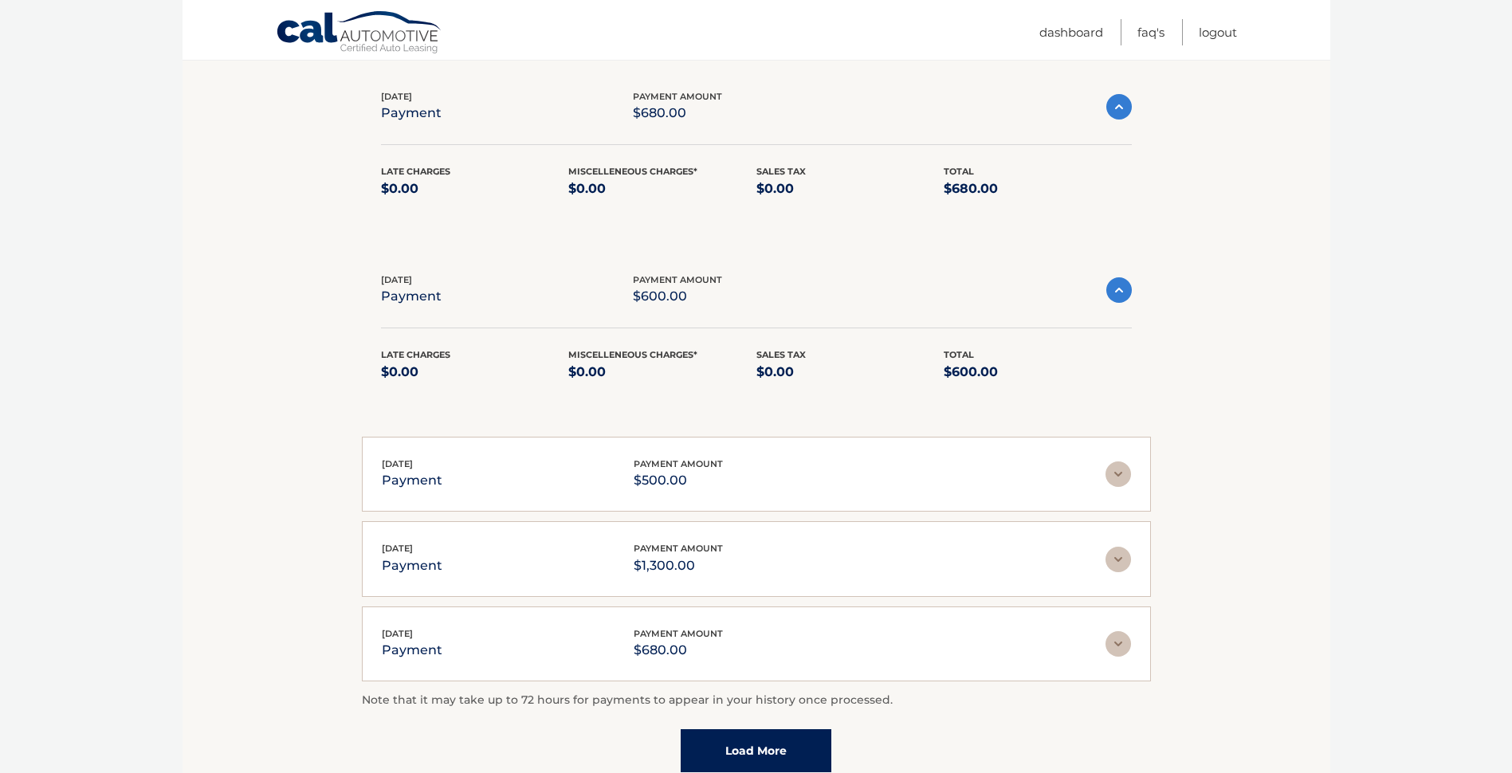
click at [1117, 647] on img at bounding box center [1118, 644] width 26 height 26
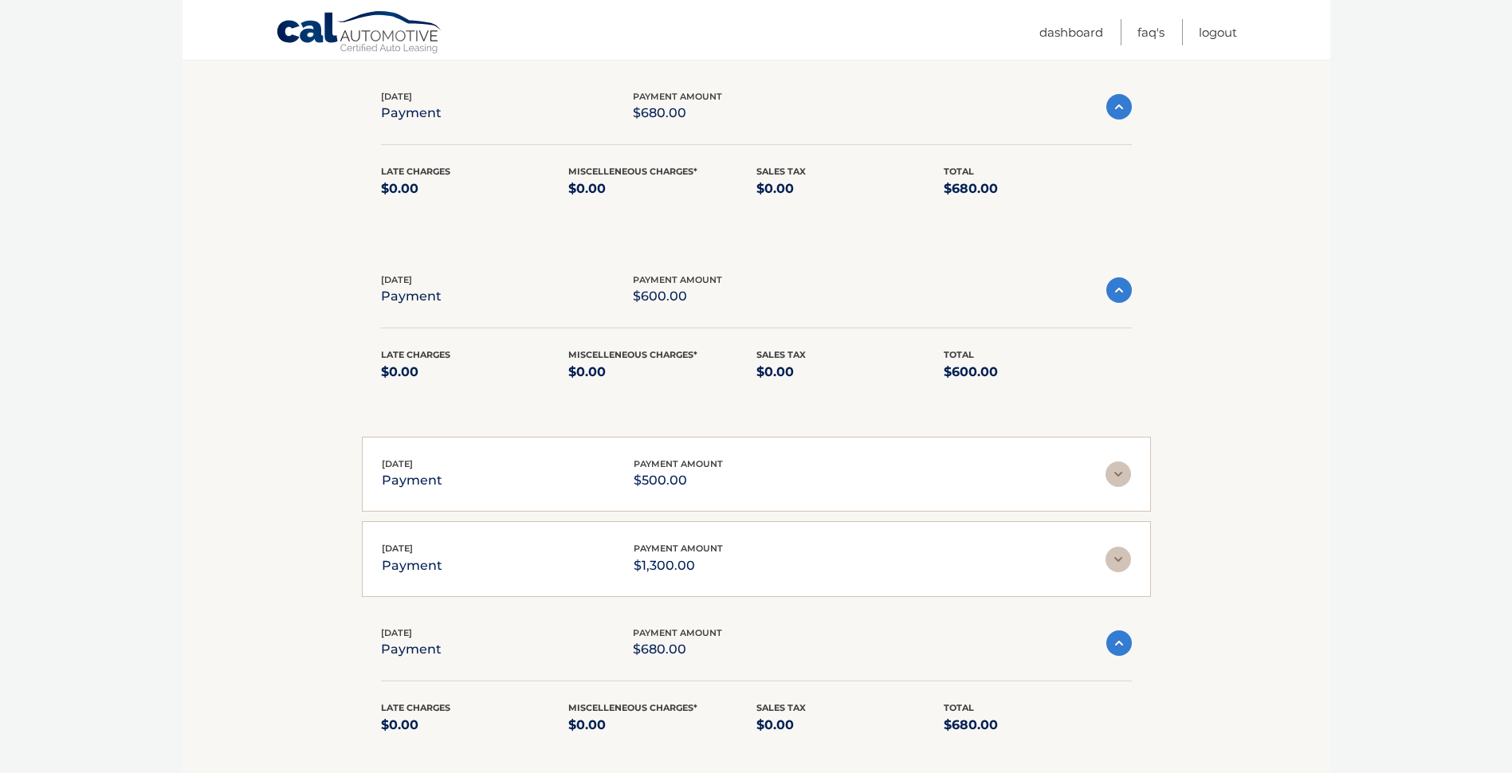
click at [1113, 557] on img at bounding box center [1118, 560] width 26 height 26
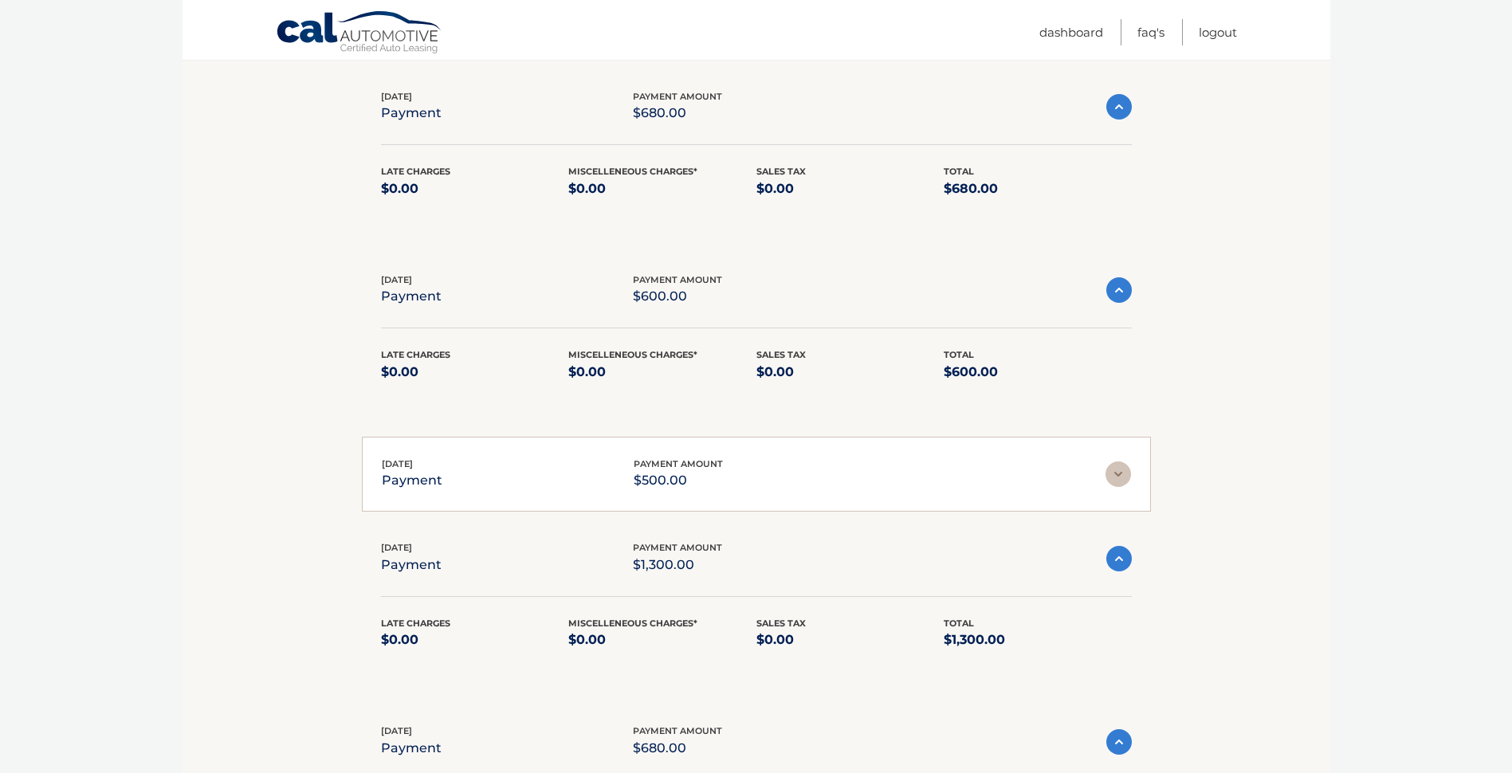
click at [1113, 475] on img at bounding box center [1118, 474] width 26 height 26
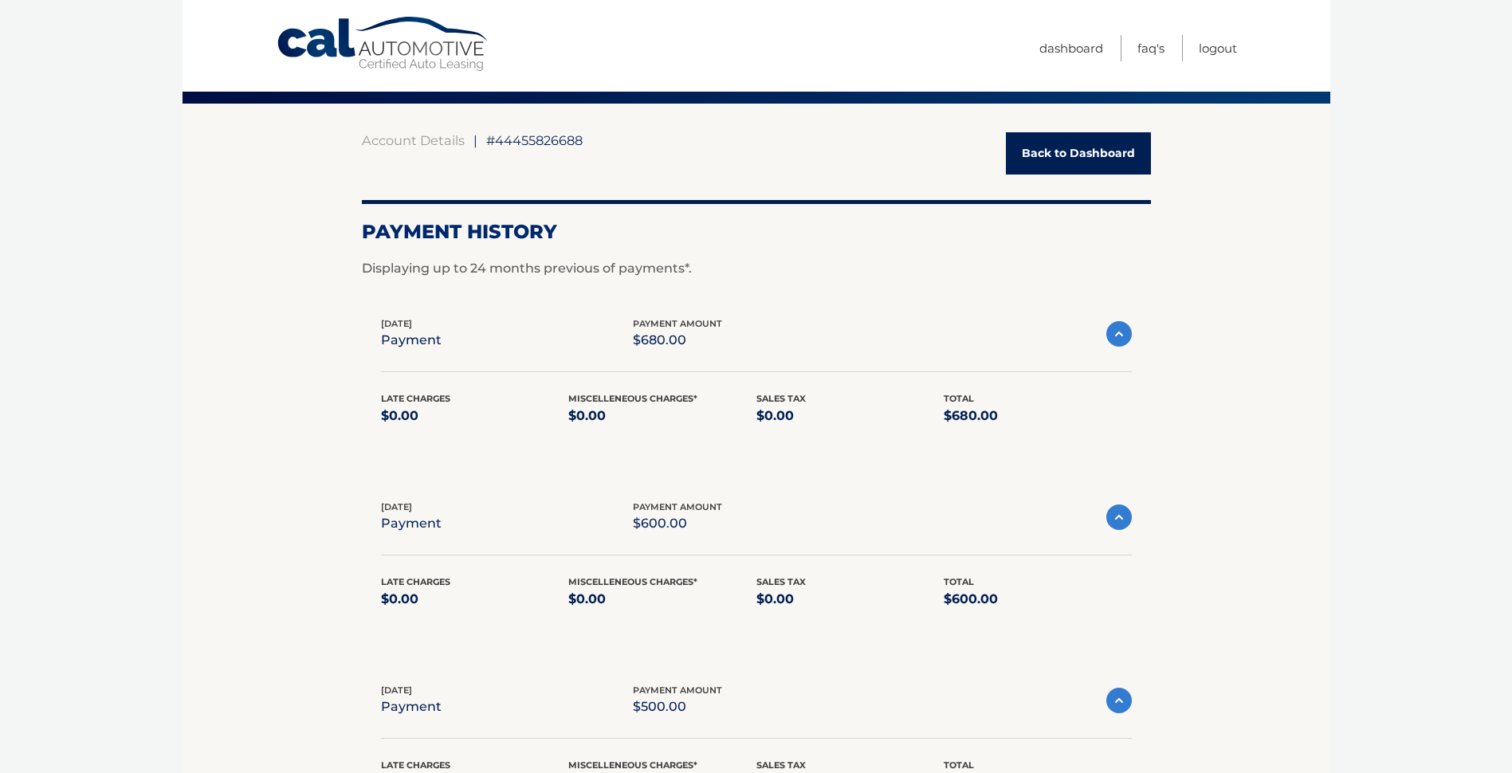
scroll to position [0, 0]
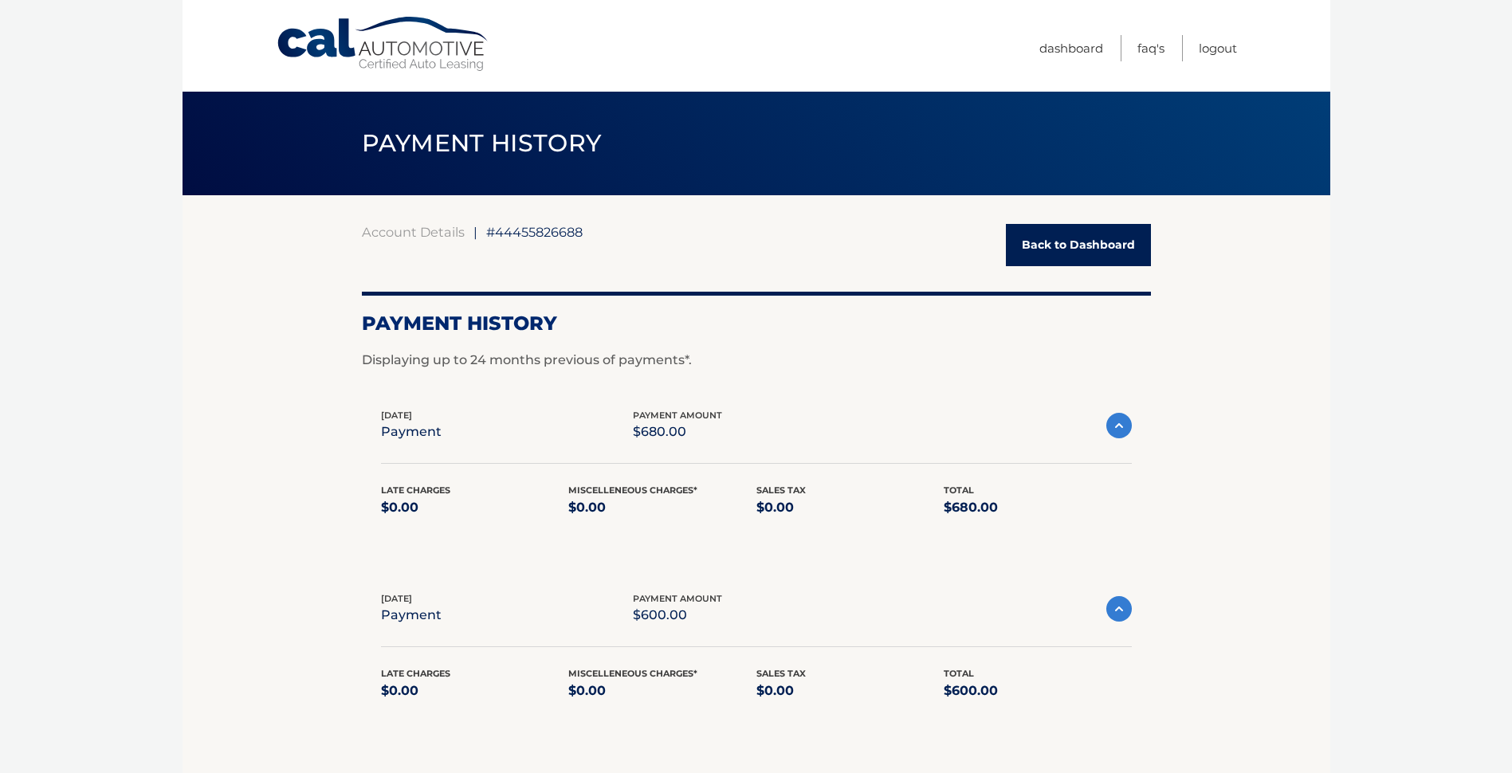
click at [1079, 237] on link "Back to Dashboard" at bounding box center [1078, 245] width 145 height 42
